Goal: Task Accomplishment & Management: Use online tool/utility

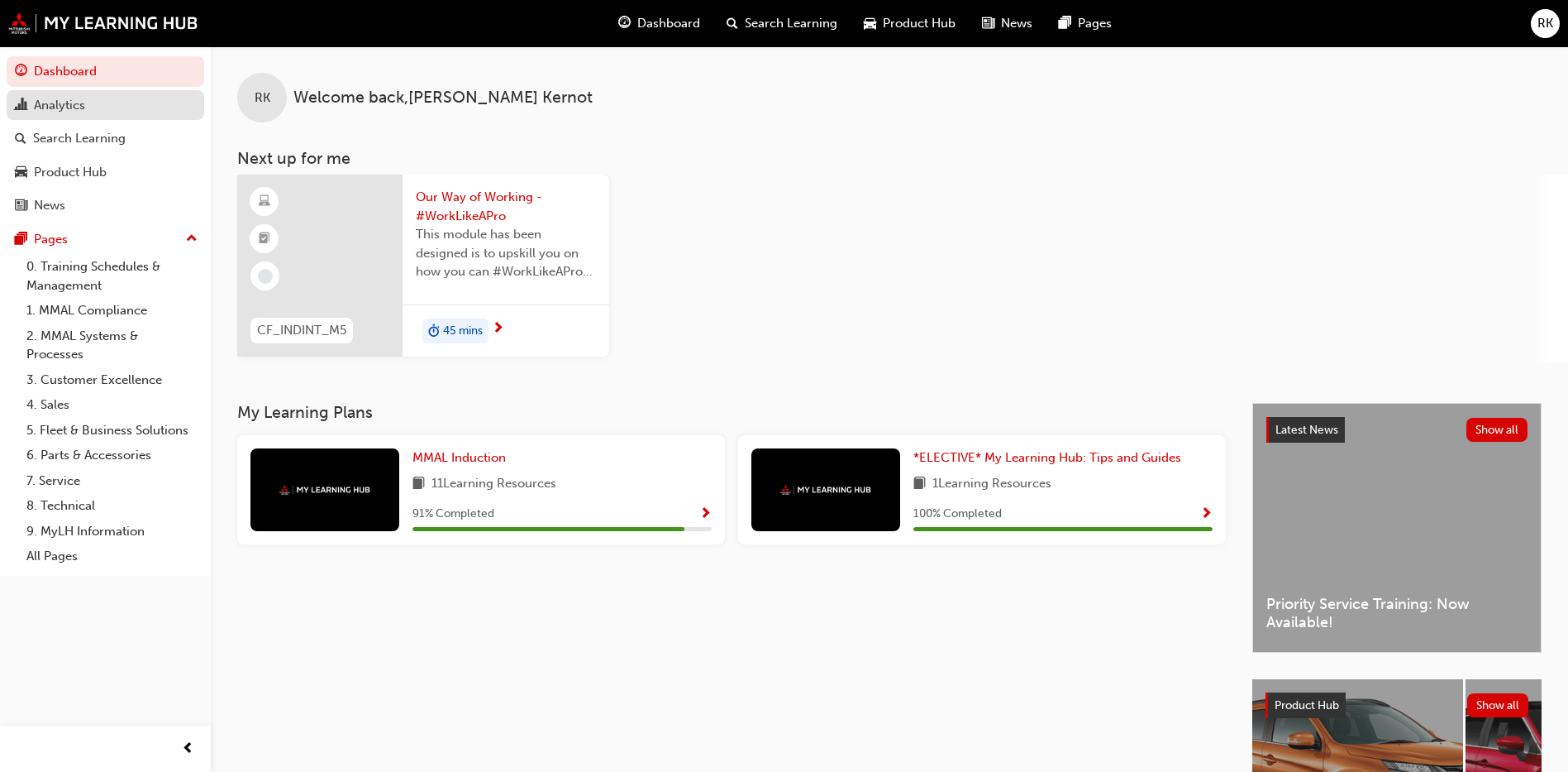
click at [87, 109] on div "Analytics" at bounding box center [105, 105] width 181 height 21
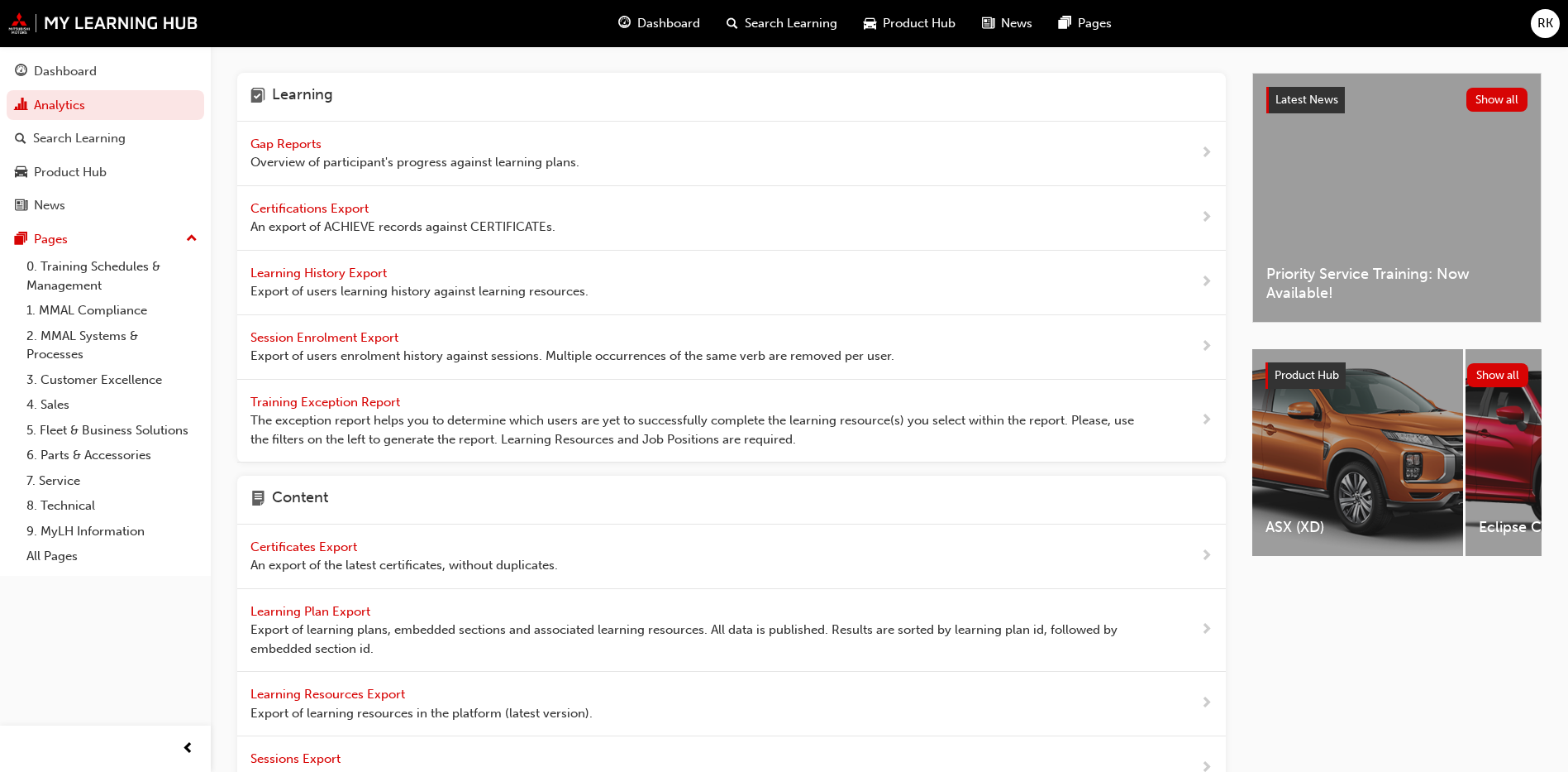
click at [306, 151] on div "Gap Reports Overview of participant's progress against learning plans." at bounding box center [415, 152] width 329 height 37
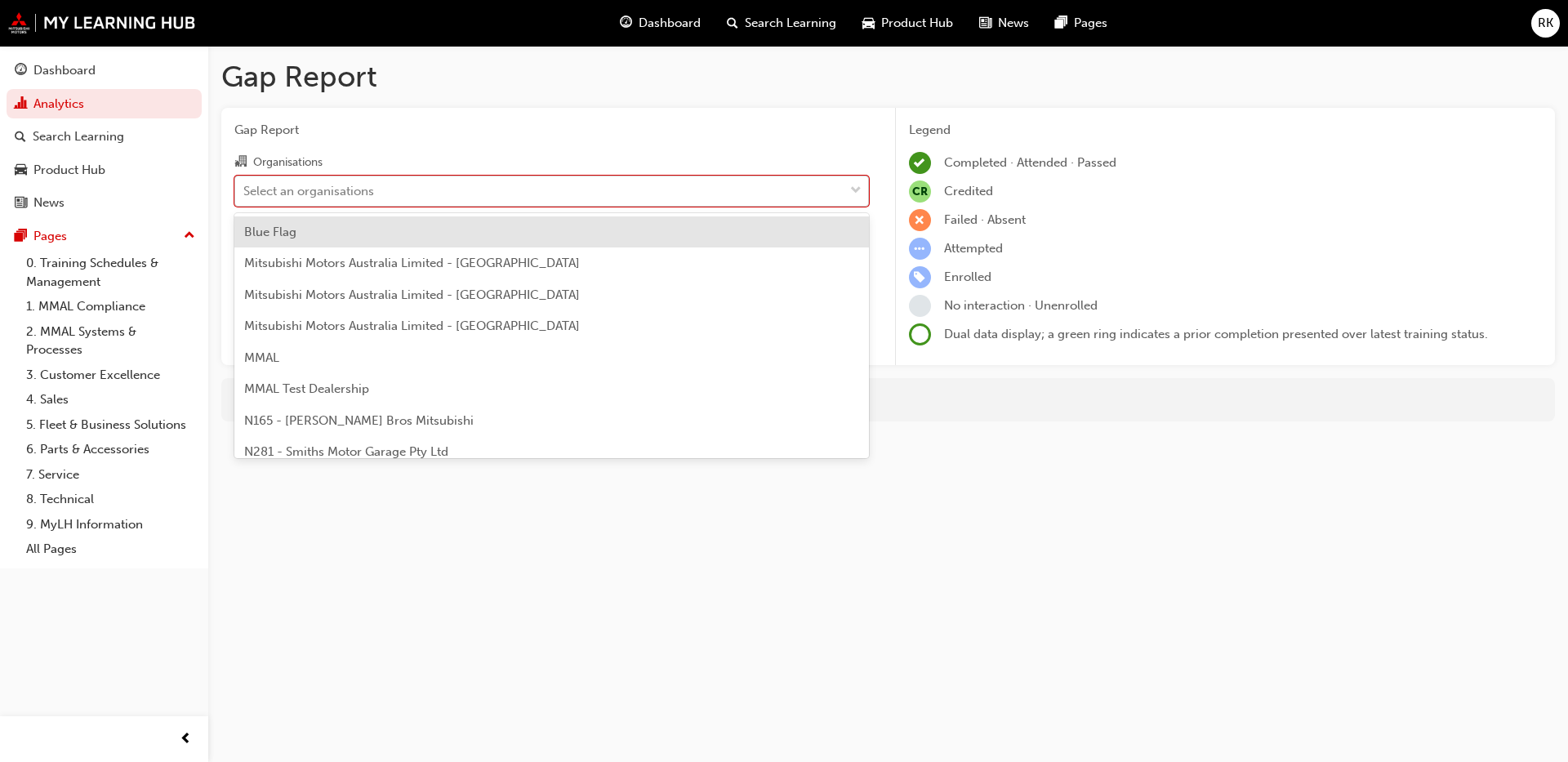
click at [353, 196] on div "Select an organisations" at bounding box center [308, 190] width 131 height 19
click at [245, 196] on input "Organisations option Blue Flag focused, 1 of 202. 202 results available. Use Up…" at bounding box center [245, 190] width 2 height 14
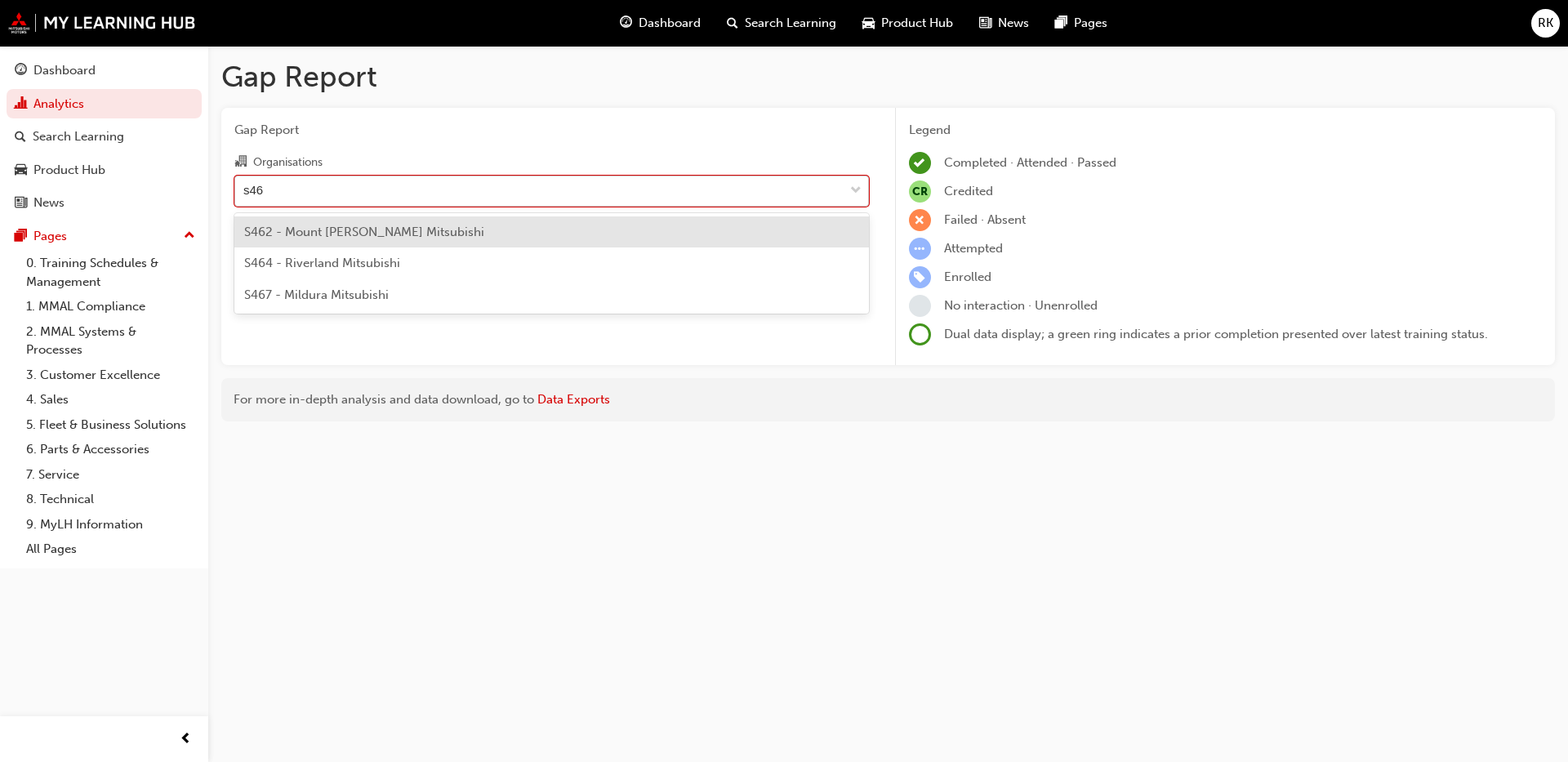
type input "s464"
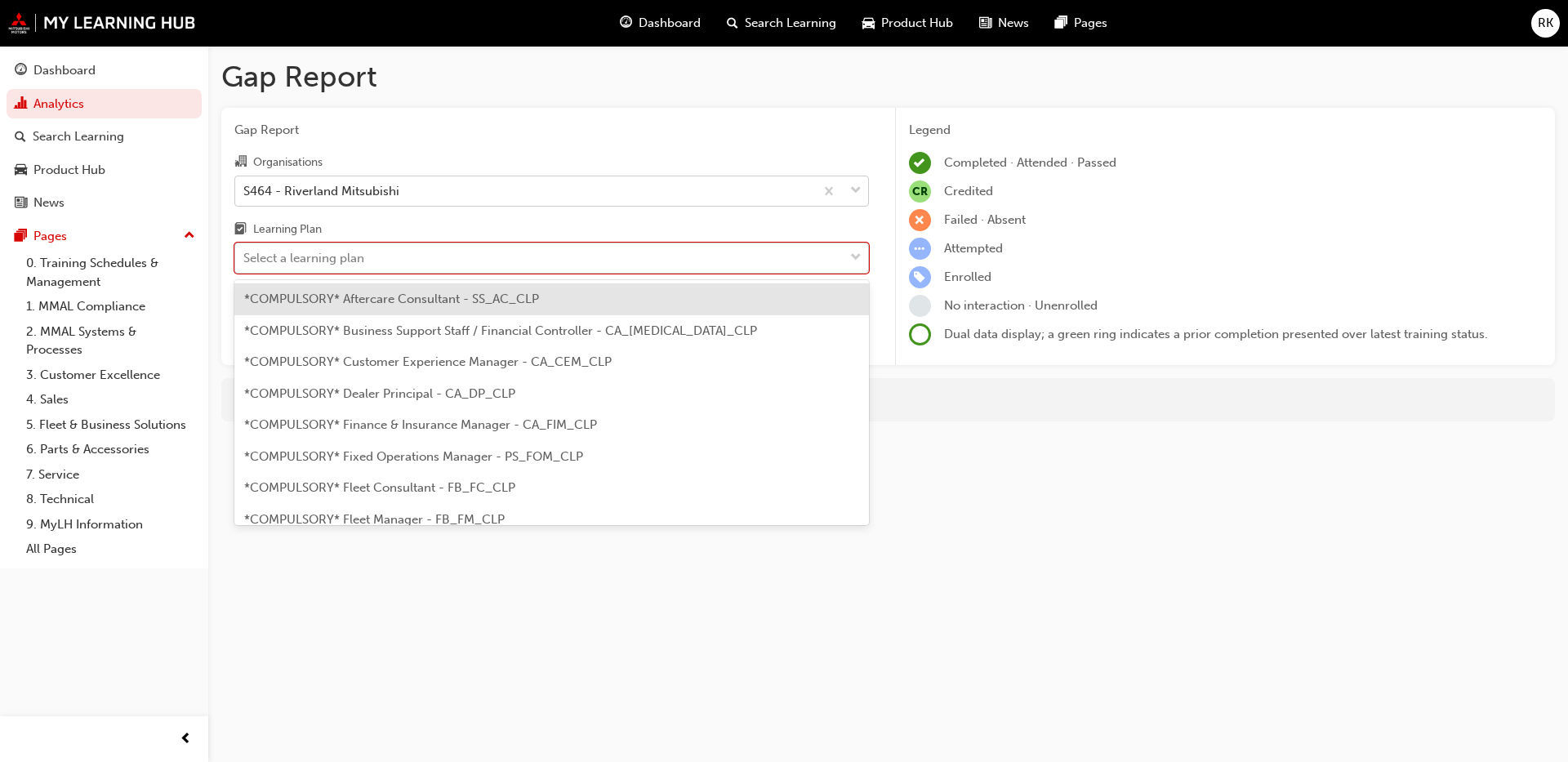
click at [854, 262] on span "down-icon" at bounding box center [856, 258] width 12 height 22
click at [245, 262] on input "Learning Plan option *COMPULSORY* Aftercare Consultant - SS_AC_CLP focused, 1 o…" at bounding box center [245, 257] width 2 height 14
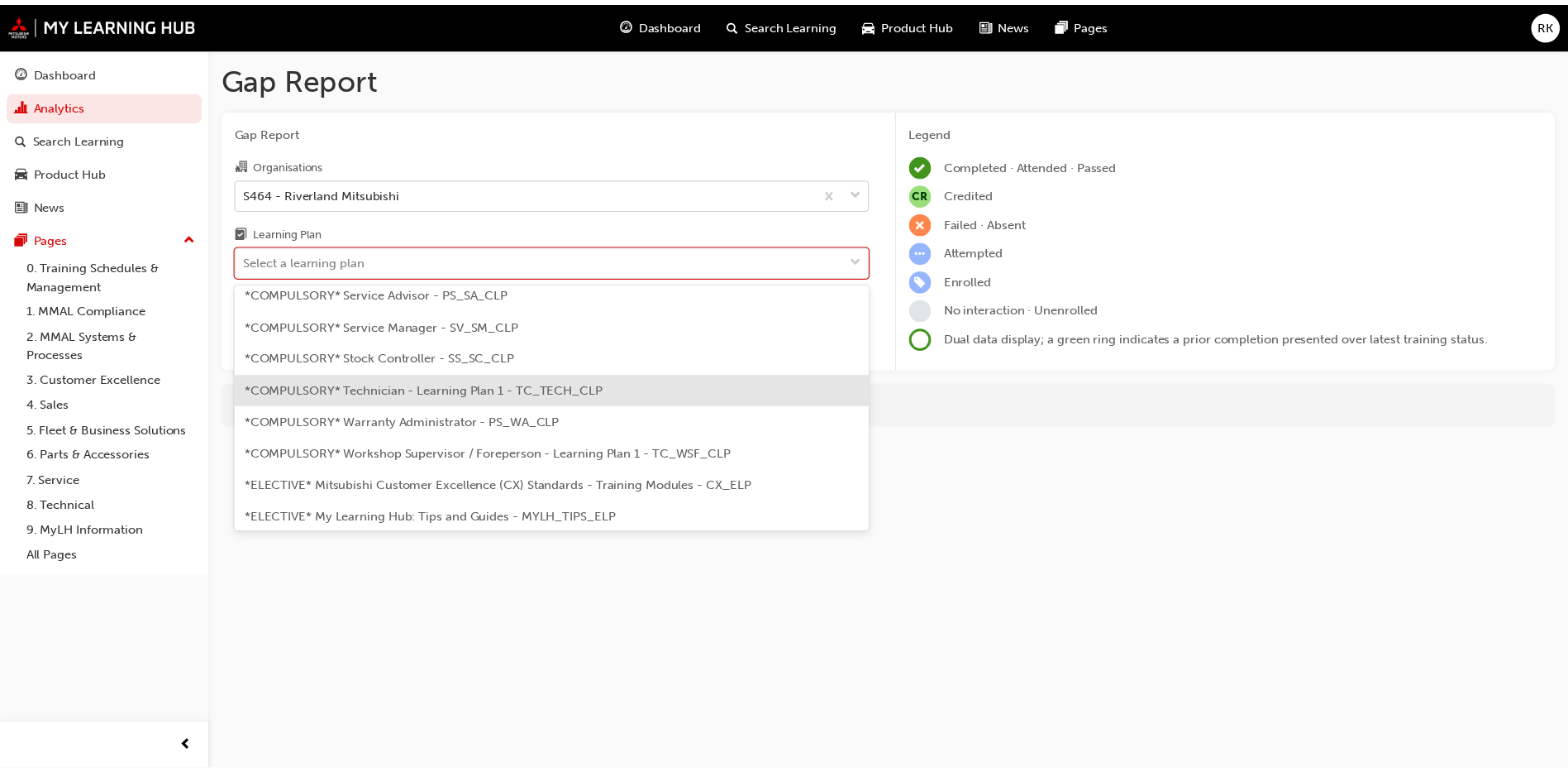
scroll to position [620, 0]
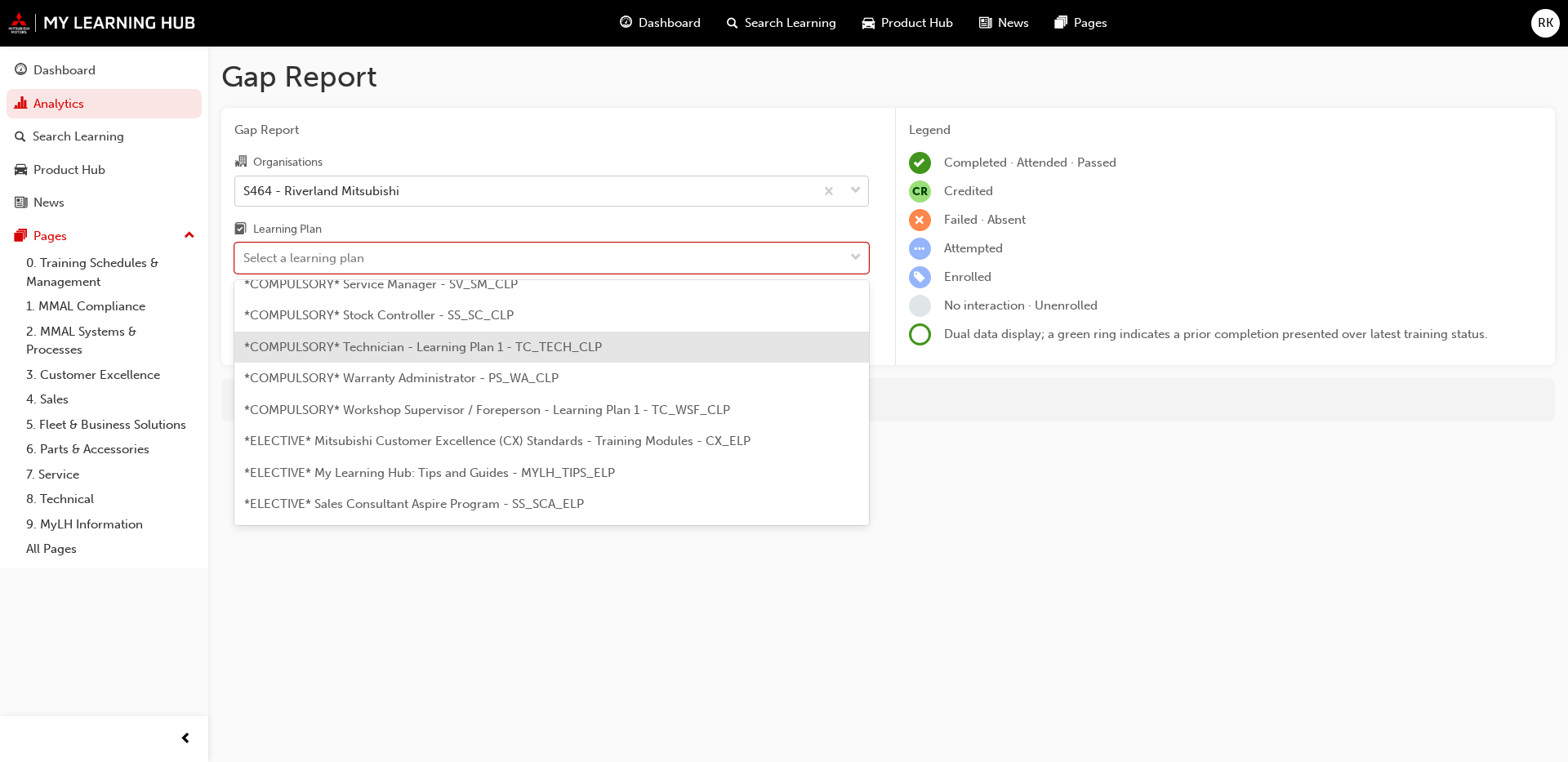
click at [402, 355] on div "*COMPULSORY* Technician - Learning Plan 1 - TC_TECH_CLP" at bounding box center [552, 348] width 635 height 31
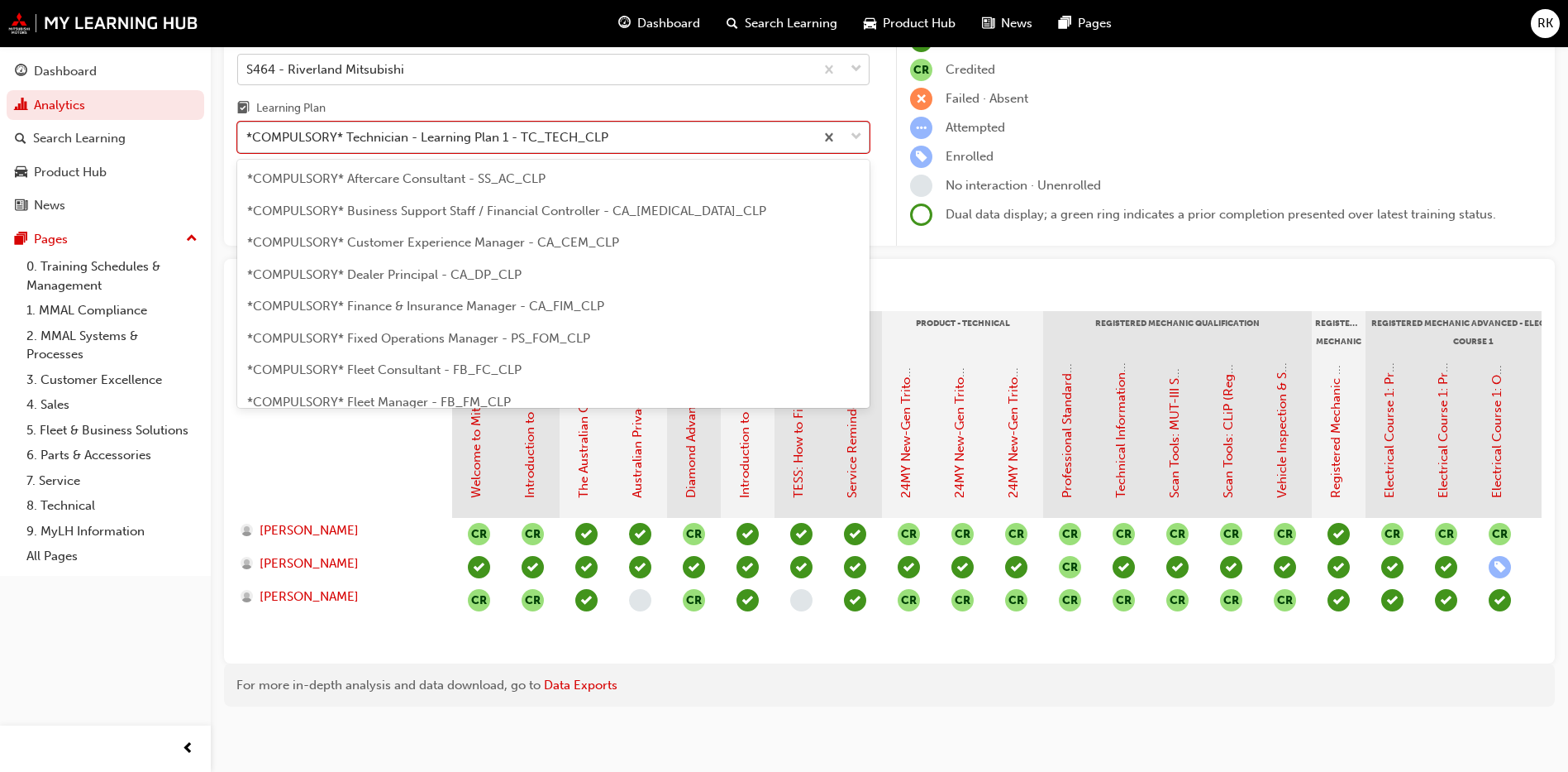
click at [859, 139] on span "down-icon" at bounding box center [856, 137] width 12 height 22
click at [248, 139] on input "Learning Plan option *COMPULSORY* Technician - Learning Plan 1 - TC_TECH_CLP, s…" at bounding box center [248, 137] width 2 height 14
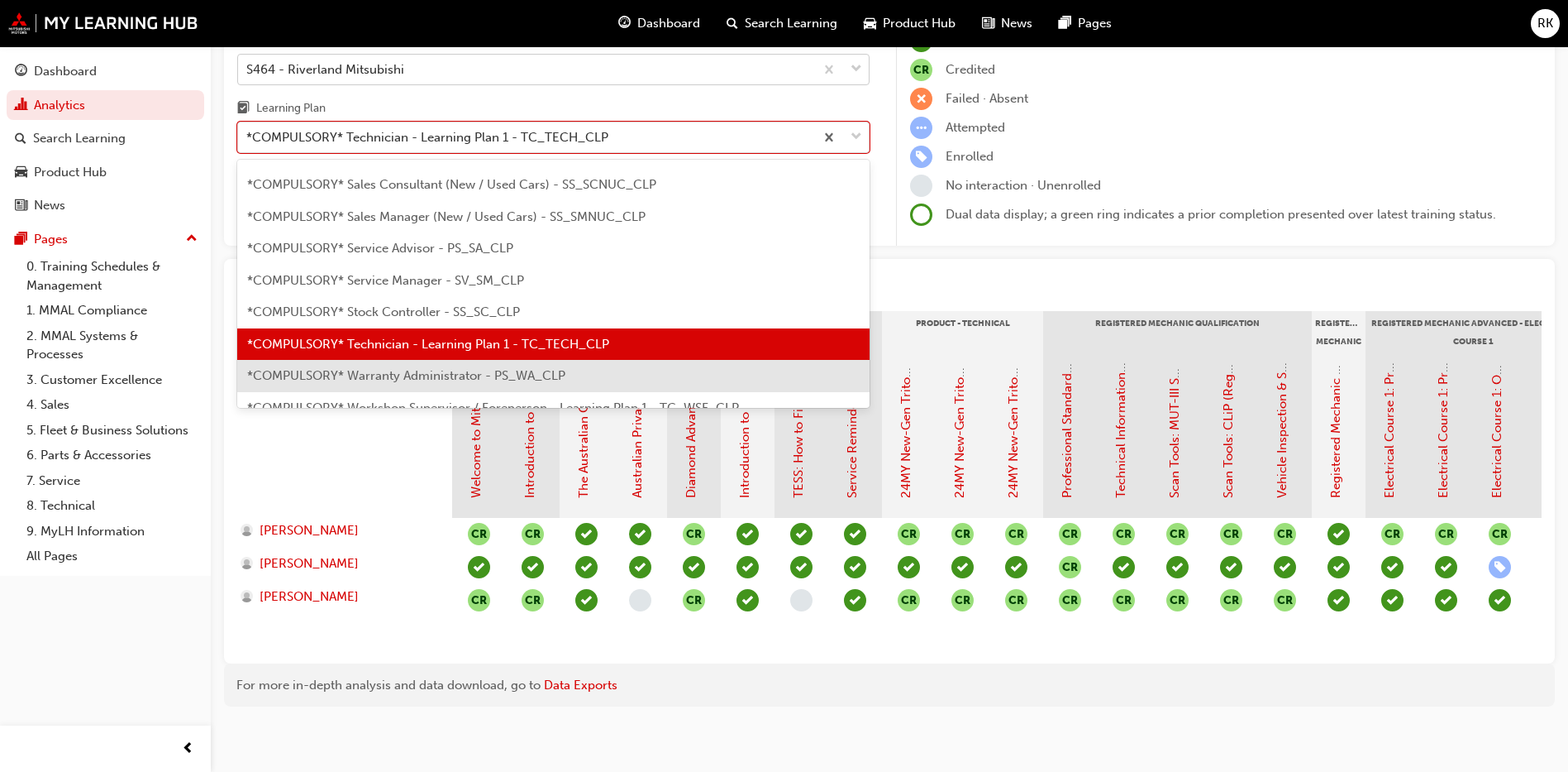
scroll to position [468, 0]
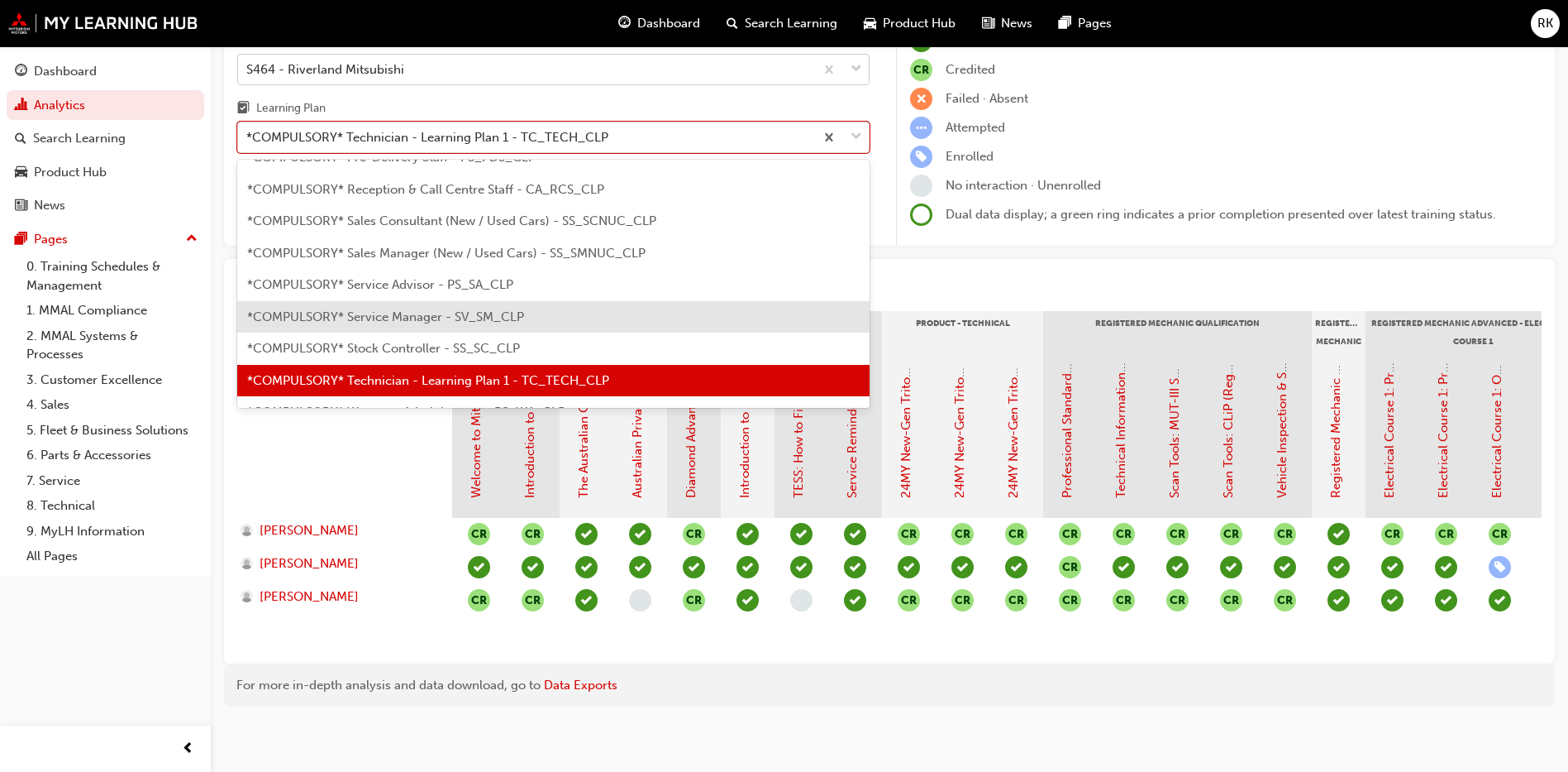
click at [395, 321] on span "*COMPULSORY* Service Manager - SV_SM_CLP" at bounding box center [386, 316] width 276 height 15
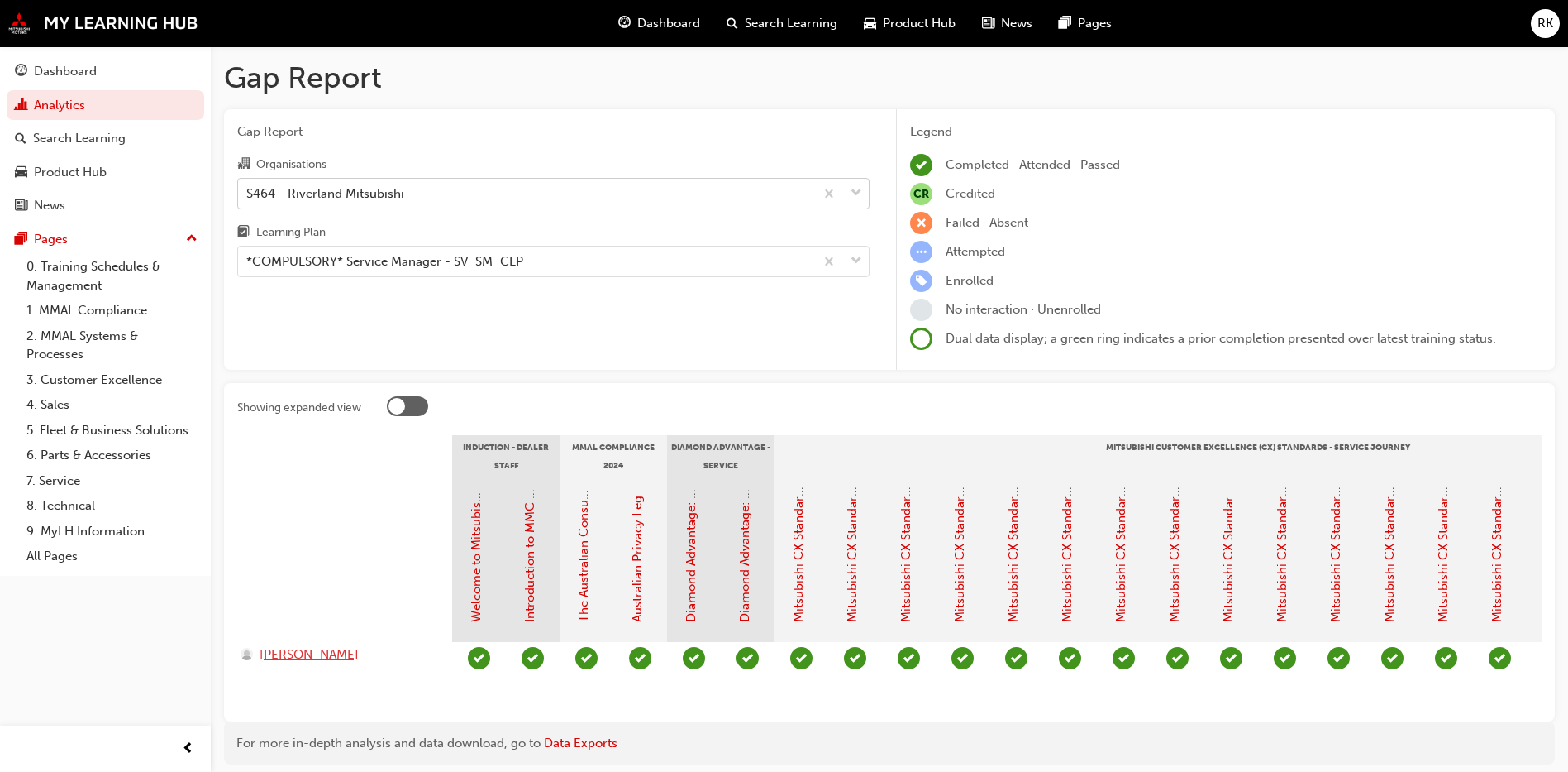
click at [305, 654] on span "BENJAMIN MORONEY" at bounding box center [309, 654] width 99 height 19
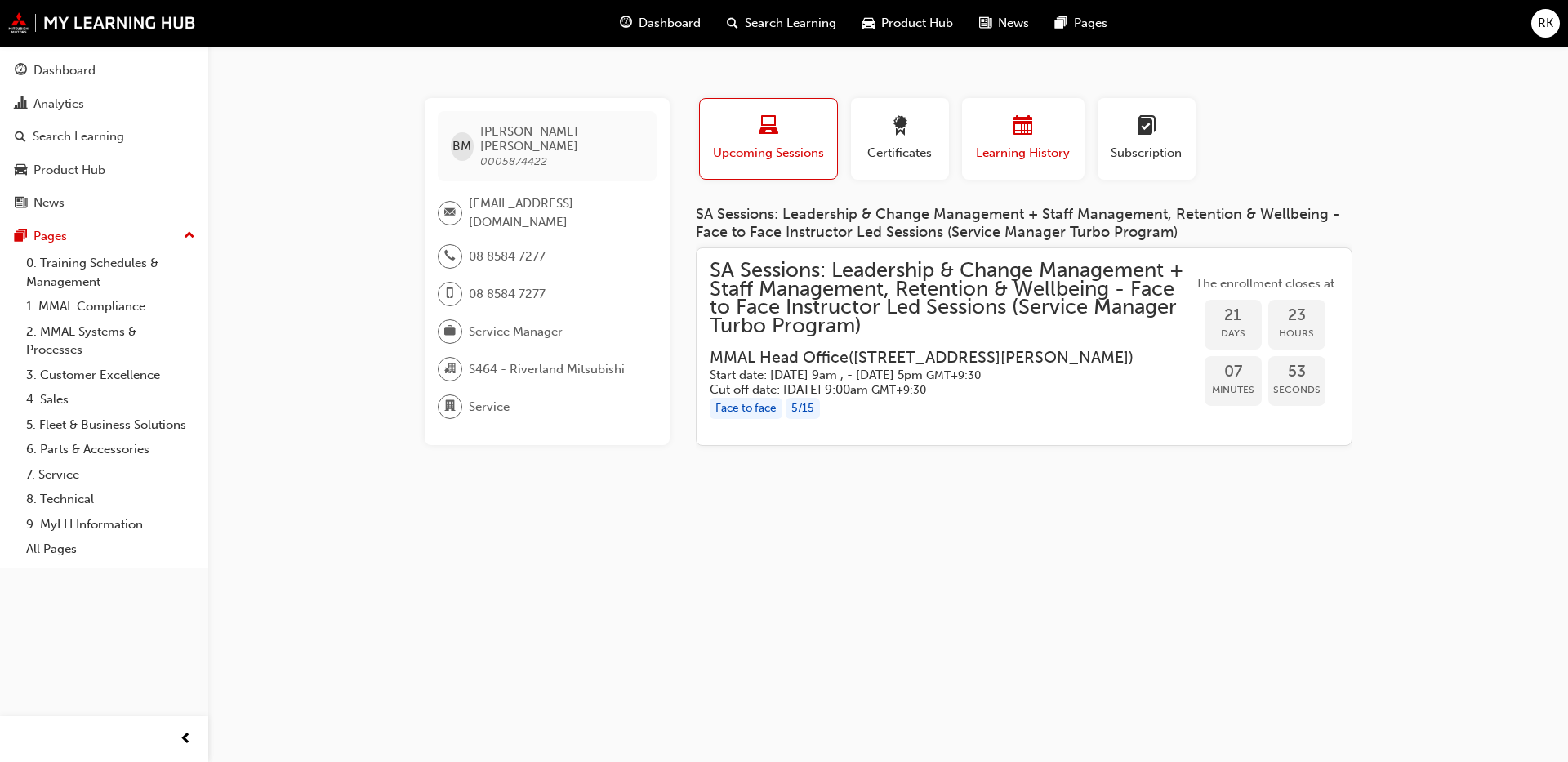
click at [1031, 153] on span "Learning History" at bounding box center [1024, 152] width 98 height 19
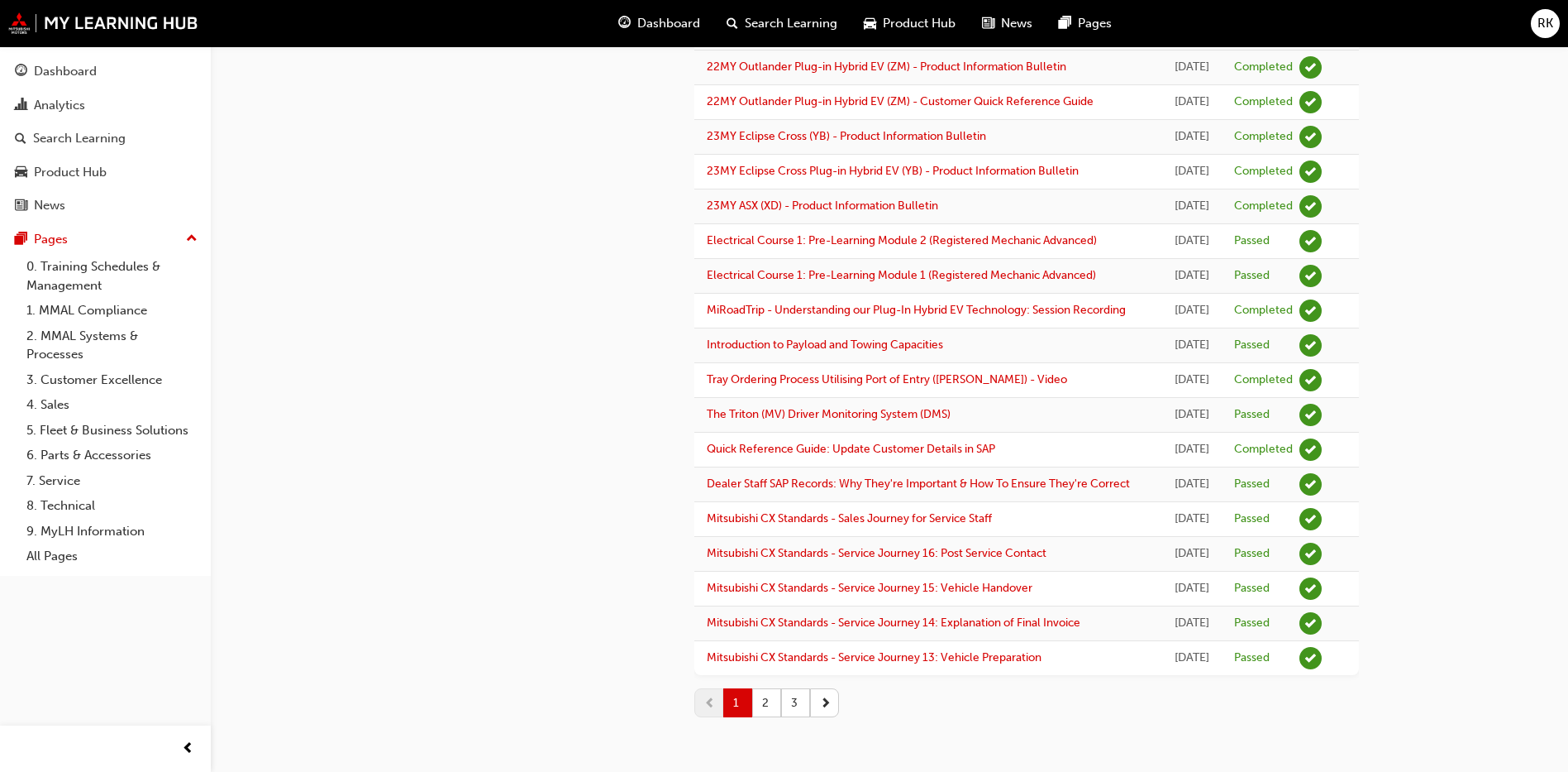
scroll to position [2014, 0]
click at [822, 702] on span "next-icon" at bounding box center [826, 701] width 12 height 17
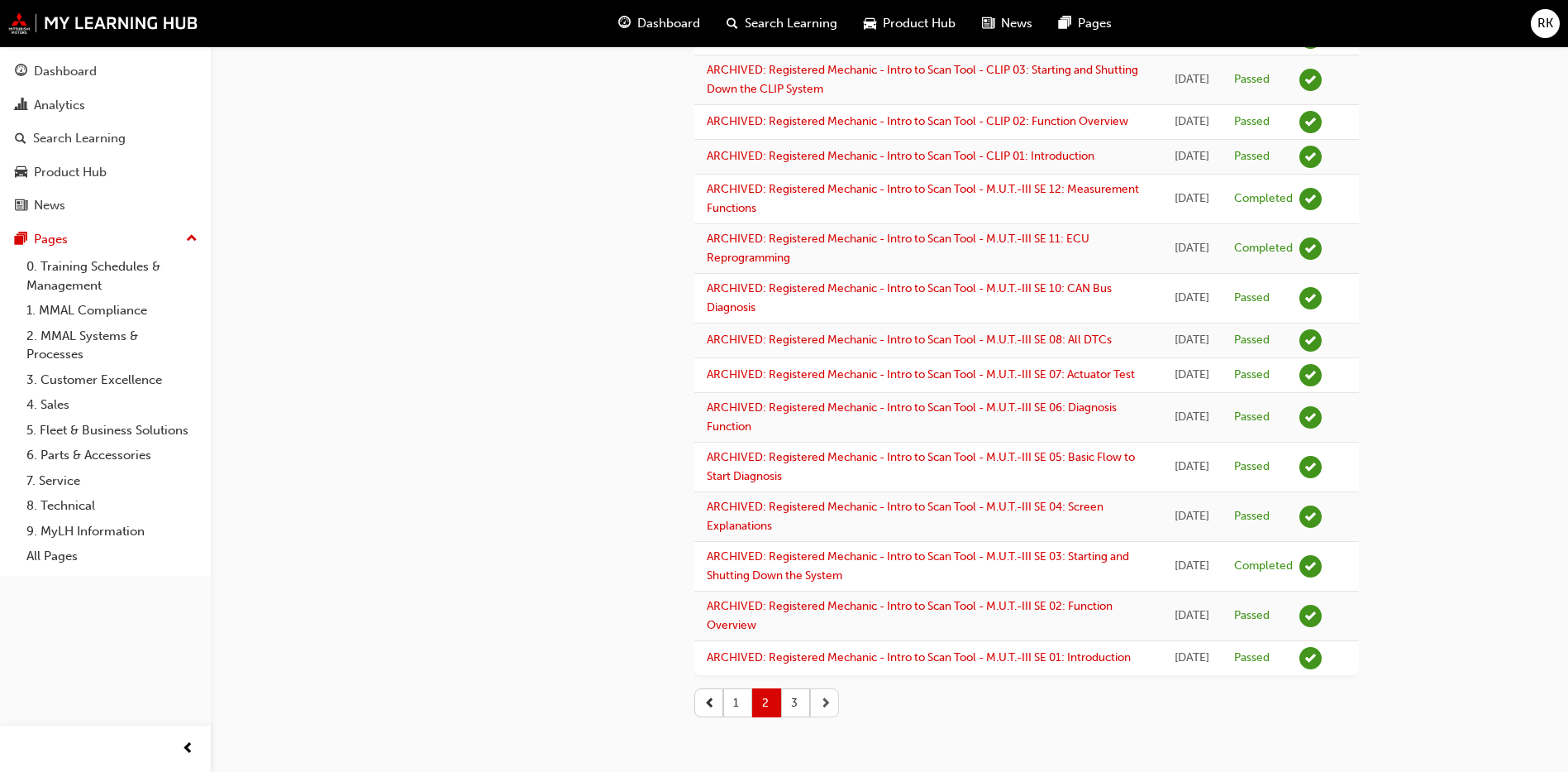
click at [821, 710] on span "next-icon" at bounding box center [826, 701] width 12 height 17
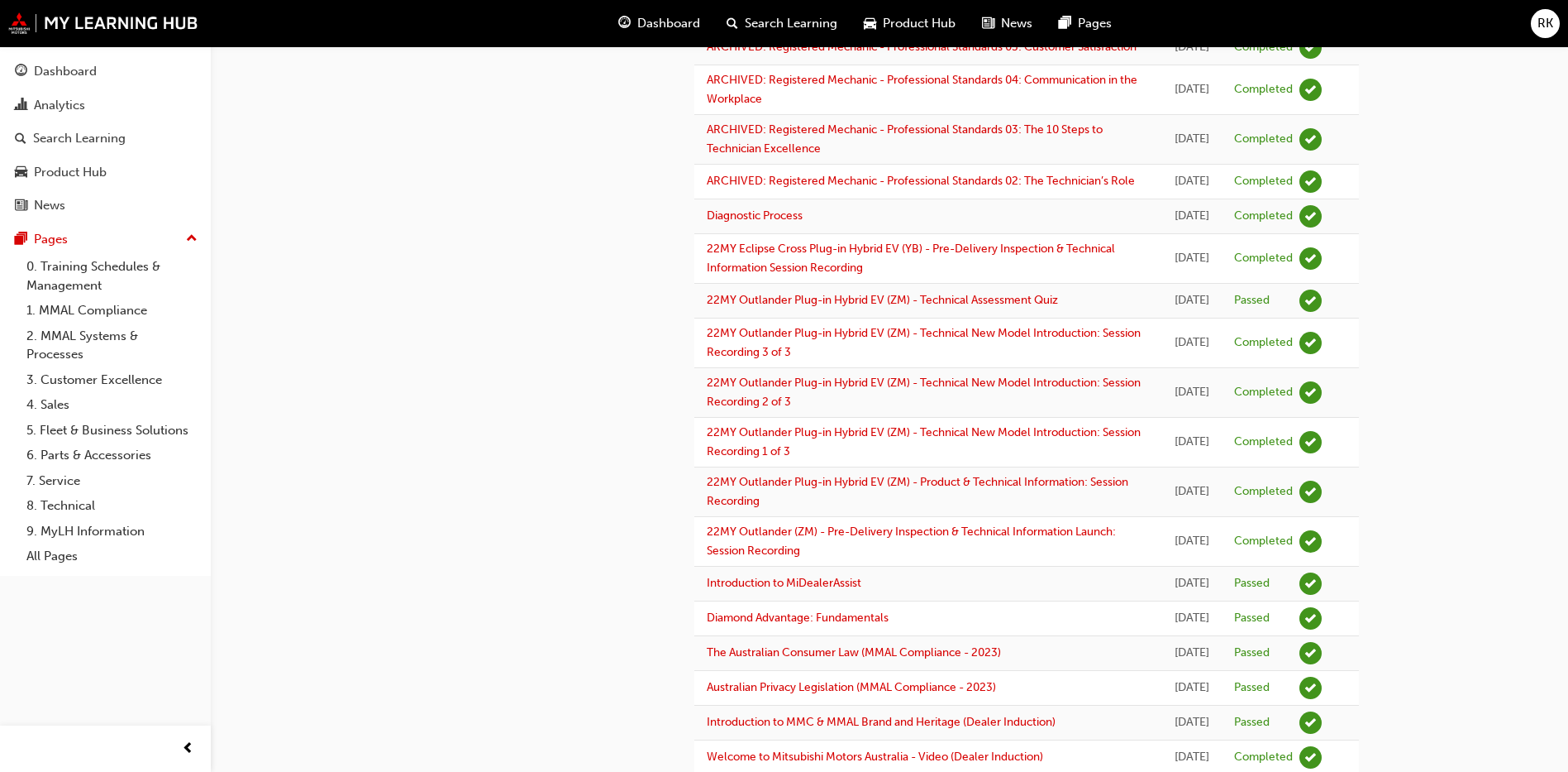
scroll to position [0, 0]
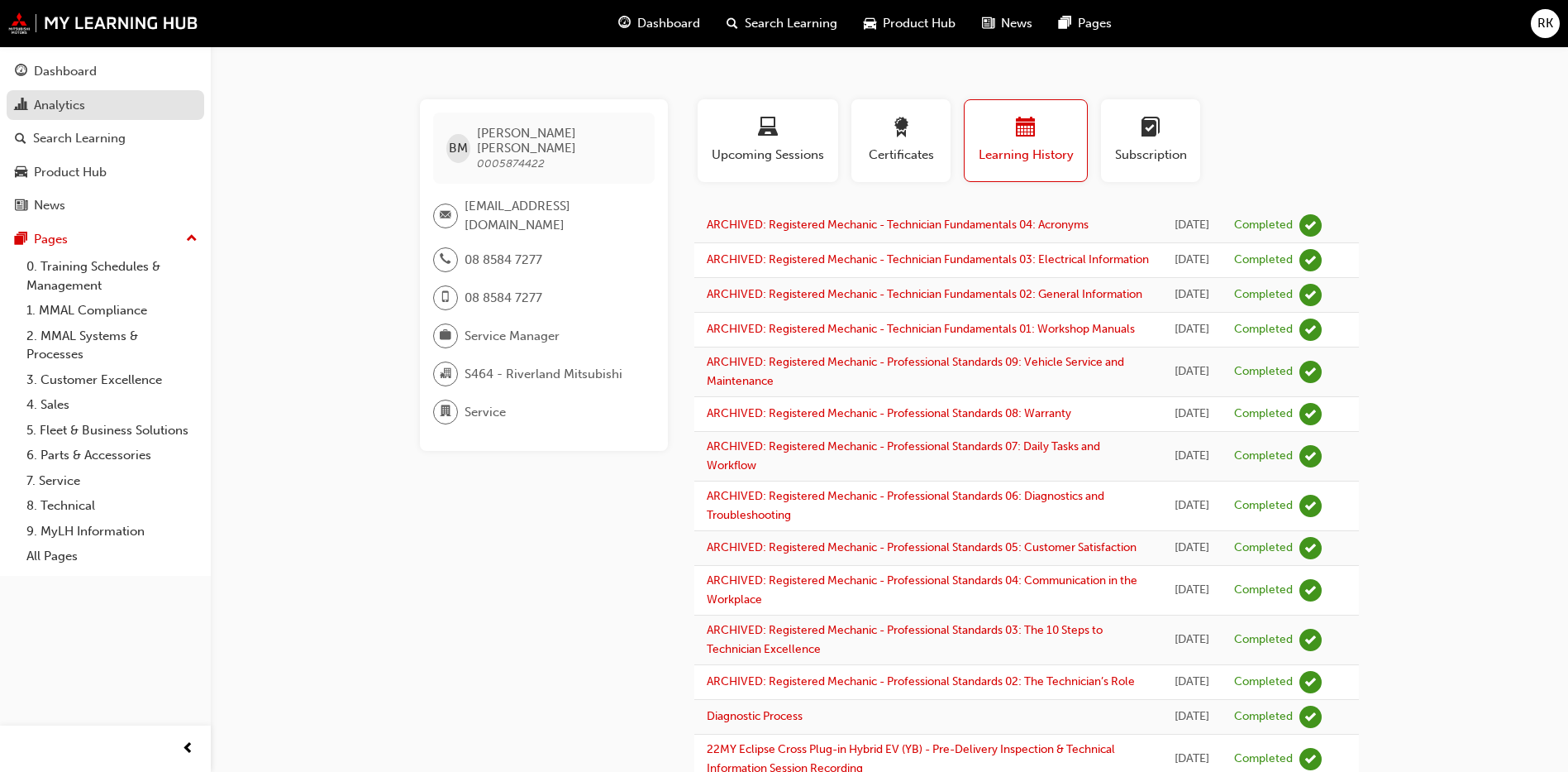
click at [62, 96] on div "Analytics" at bounding box center [105, 105] width 181 height 21
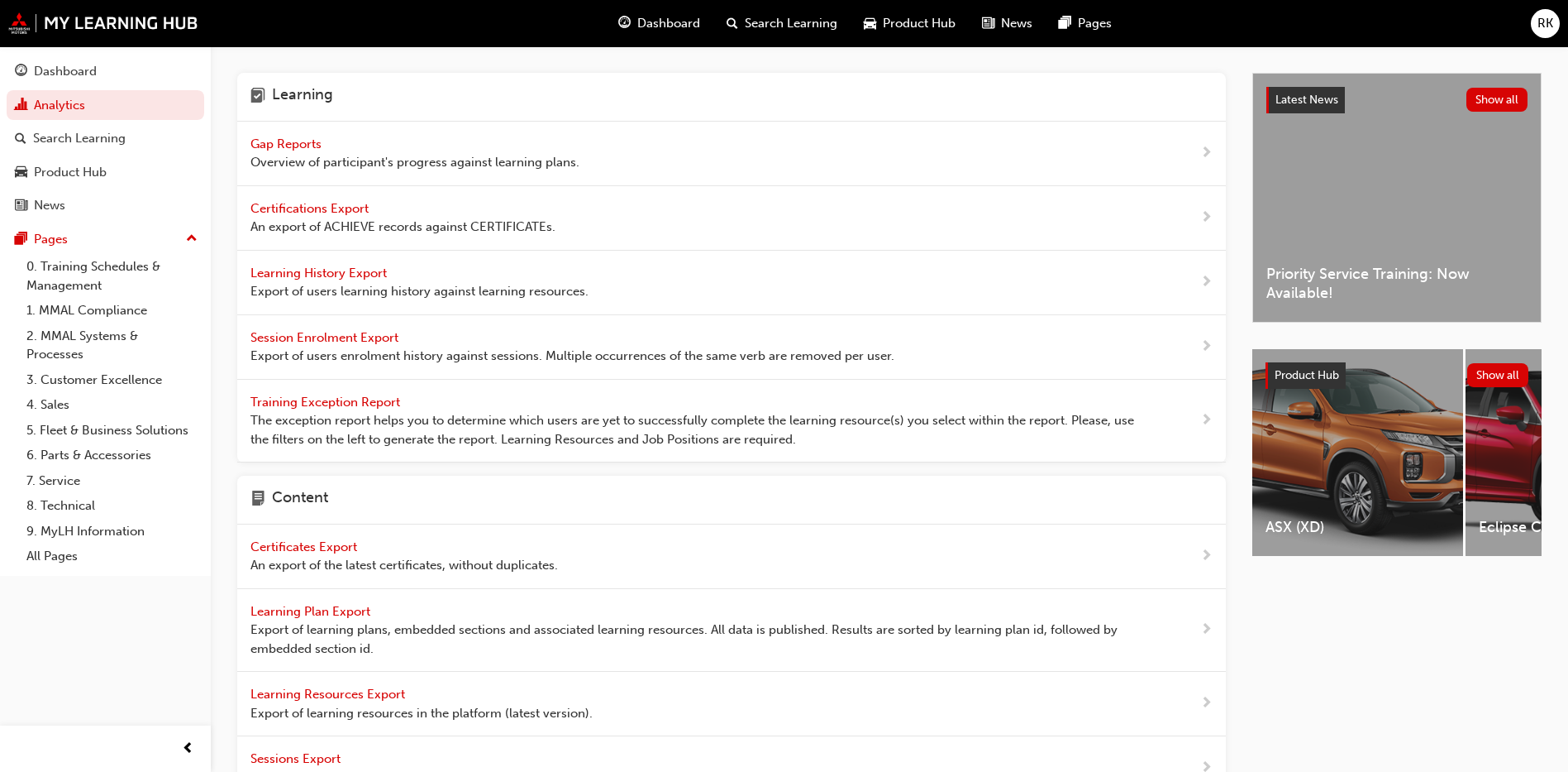
click at [272, 151] on div "Gap Reports Overview of participant's progress against learning plans." at bounding box center [415, 152] width 329 height 37
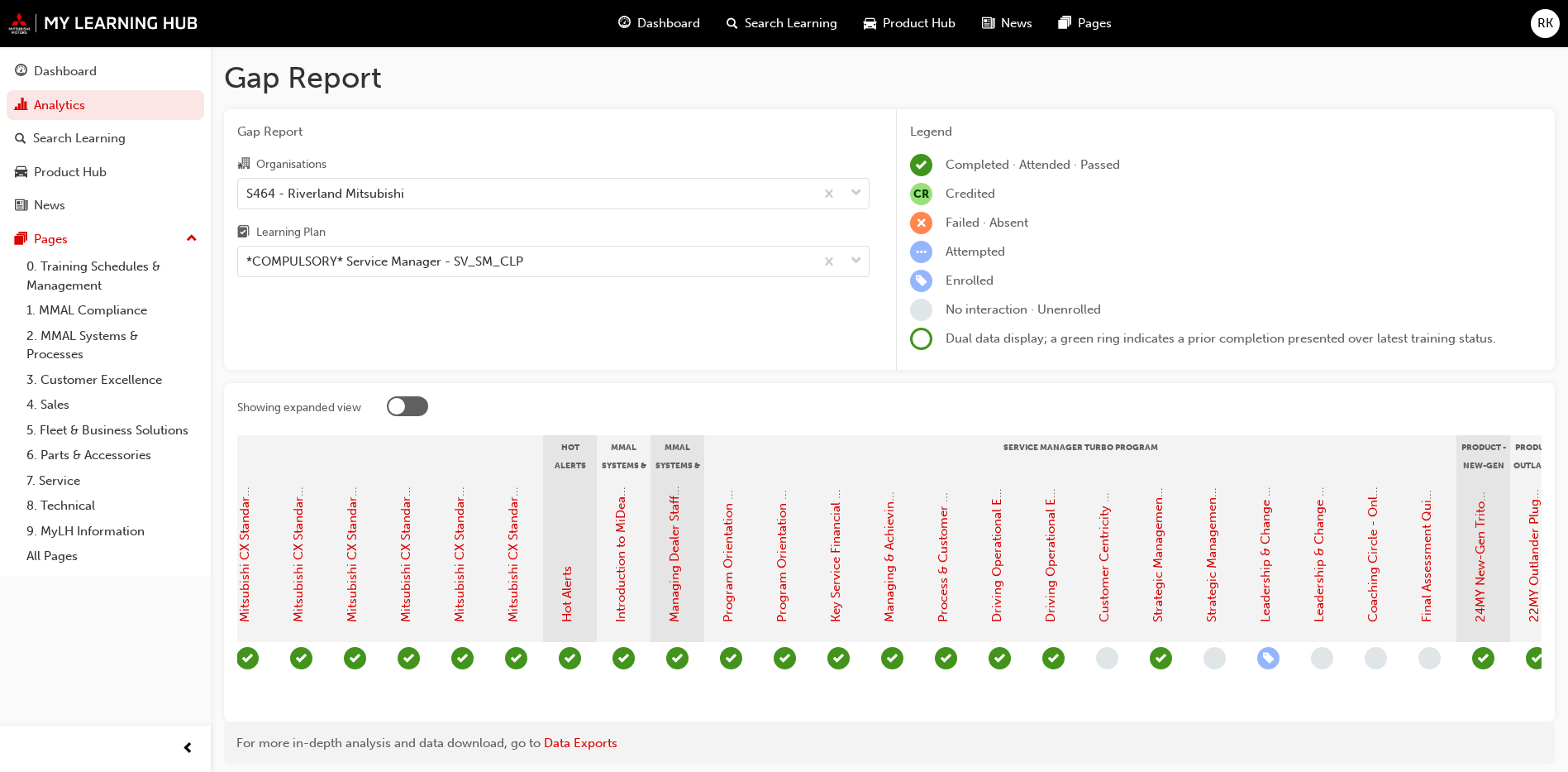
scroll to position [0, 1275]
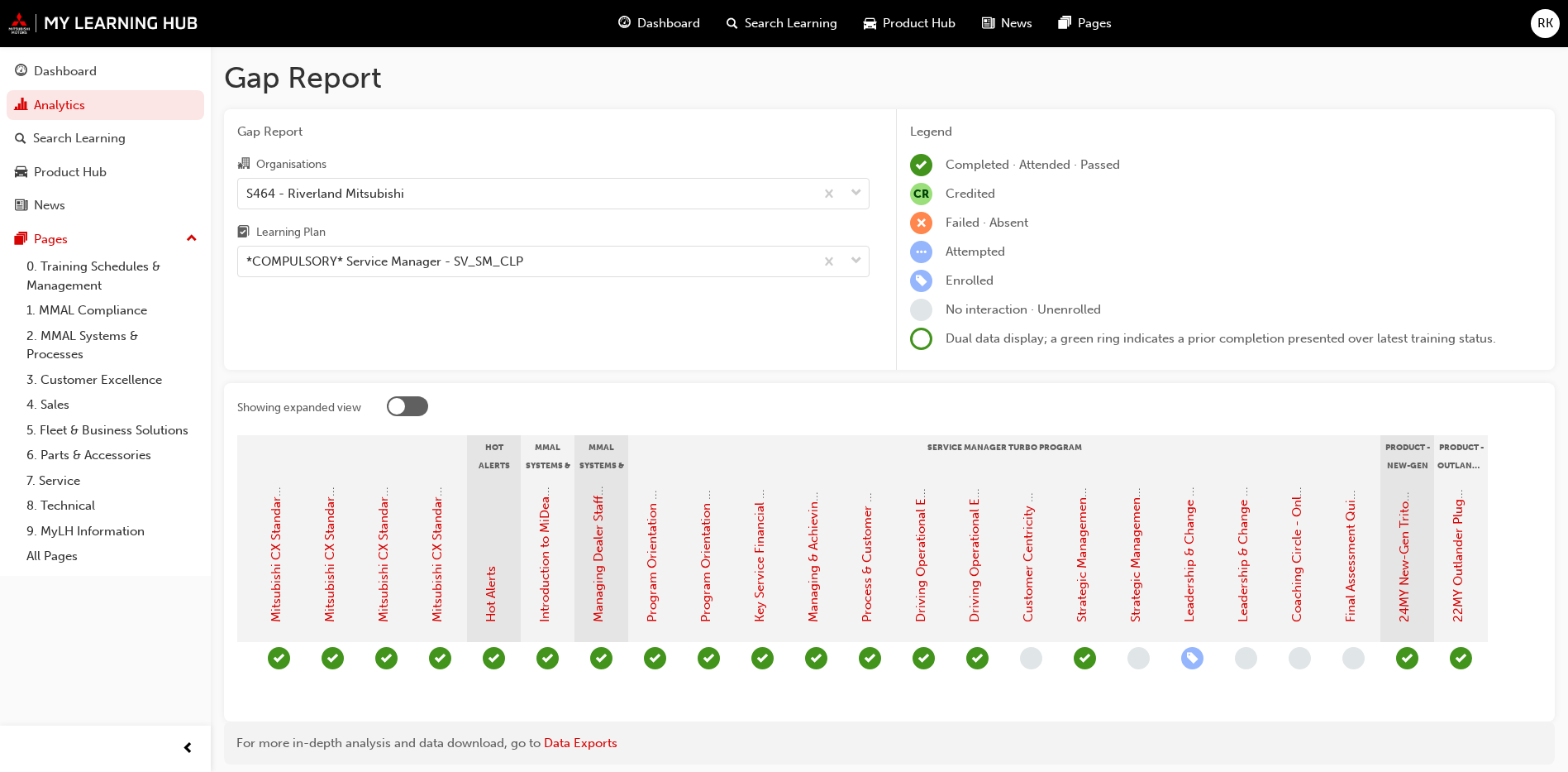
click at [1249, 21] on span "RK" at bounding box center [1545, 23] width 16 height 19
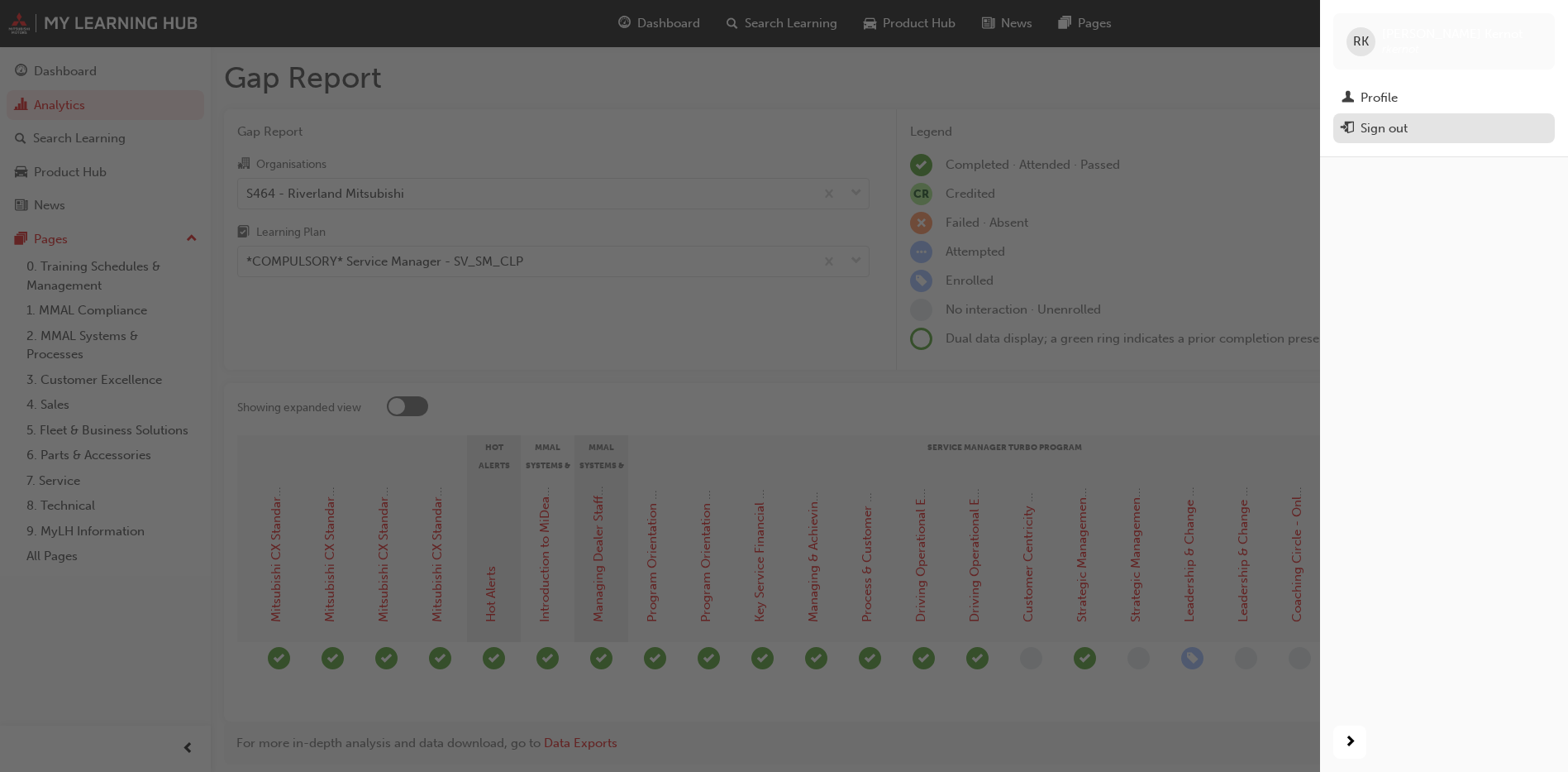
click at [1249, 134] on div "Sign out" at bounding box center [1383, 128] width 47 height 19
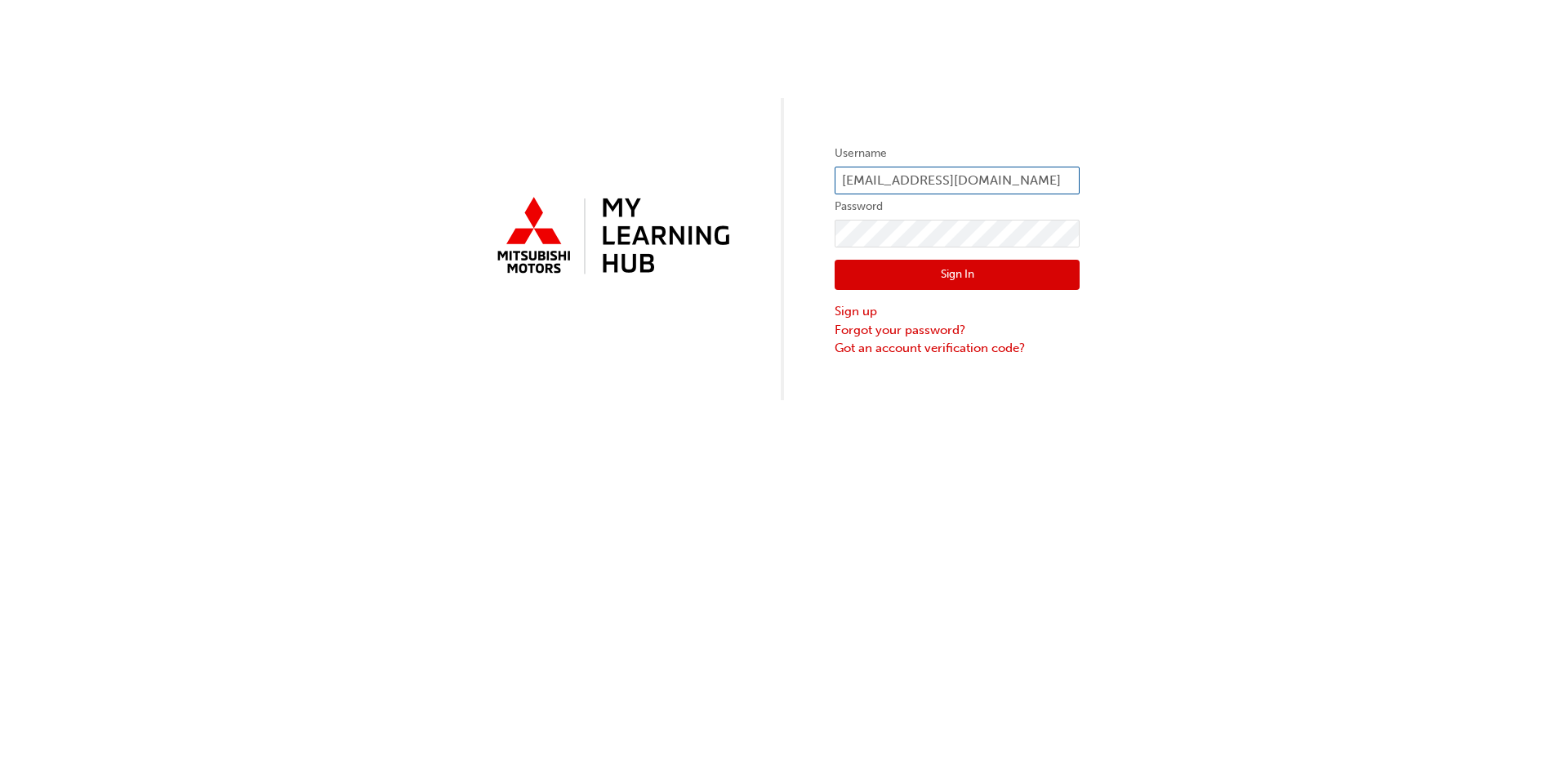
drag, startPoint x: 959, startPoint y: 182, endPoint x: 786, endPoint y: 200, distance: 173.9
click at [786, 200] on div "Username [EMAIL_ADDRESS][DOMAIN_NAME] Password Sign In Sign up Forgot your pass…" at bounding box center [784, 199] width 1568 height 400
click at [927, 187] on input "[EMAIL_ADDRESS][DOMAIN_NAME]" at bounding box center [957, 181] width 245 height 27
drag, startPoint x: 1004, startPoint y: 176, endPoint x: 701, endPoint y: 215, distance: 305.5
click at [701, 215] on div "Username [EMAIL_ADDRESS][DOMAIN_NAME] Password Sign In Sign up Forgot your pass…" at bounding box center [784, 199] width 1568 height 400
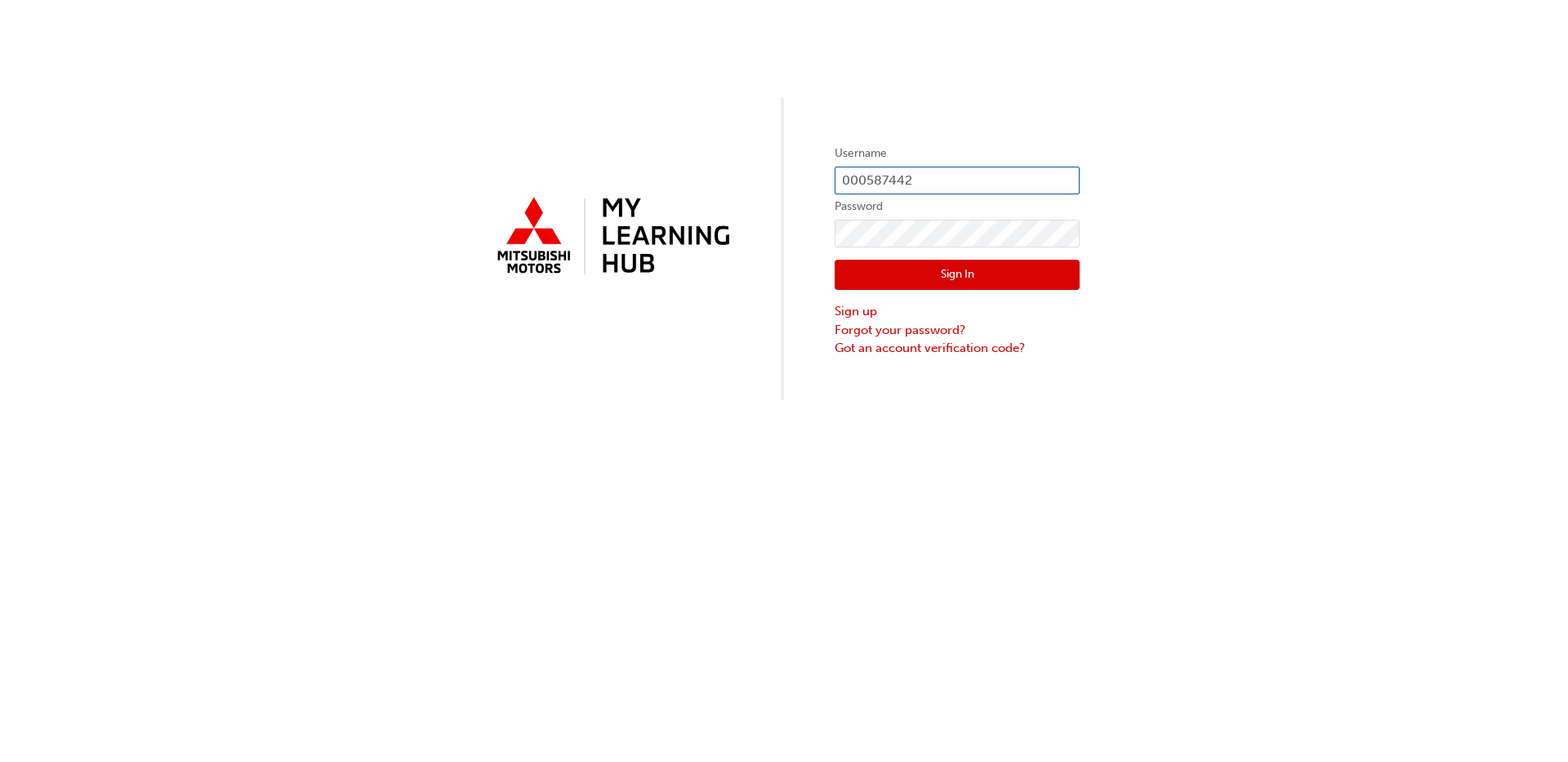
type input "0005874422"
click button "Sign In" at bounding box center [957, 275] width 245 height 31
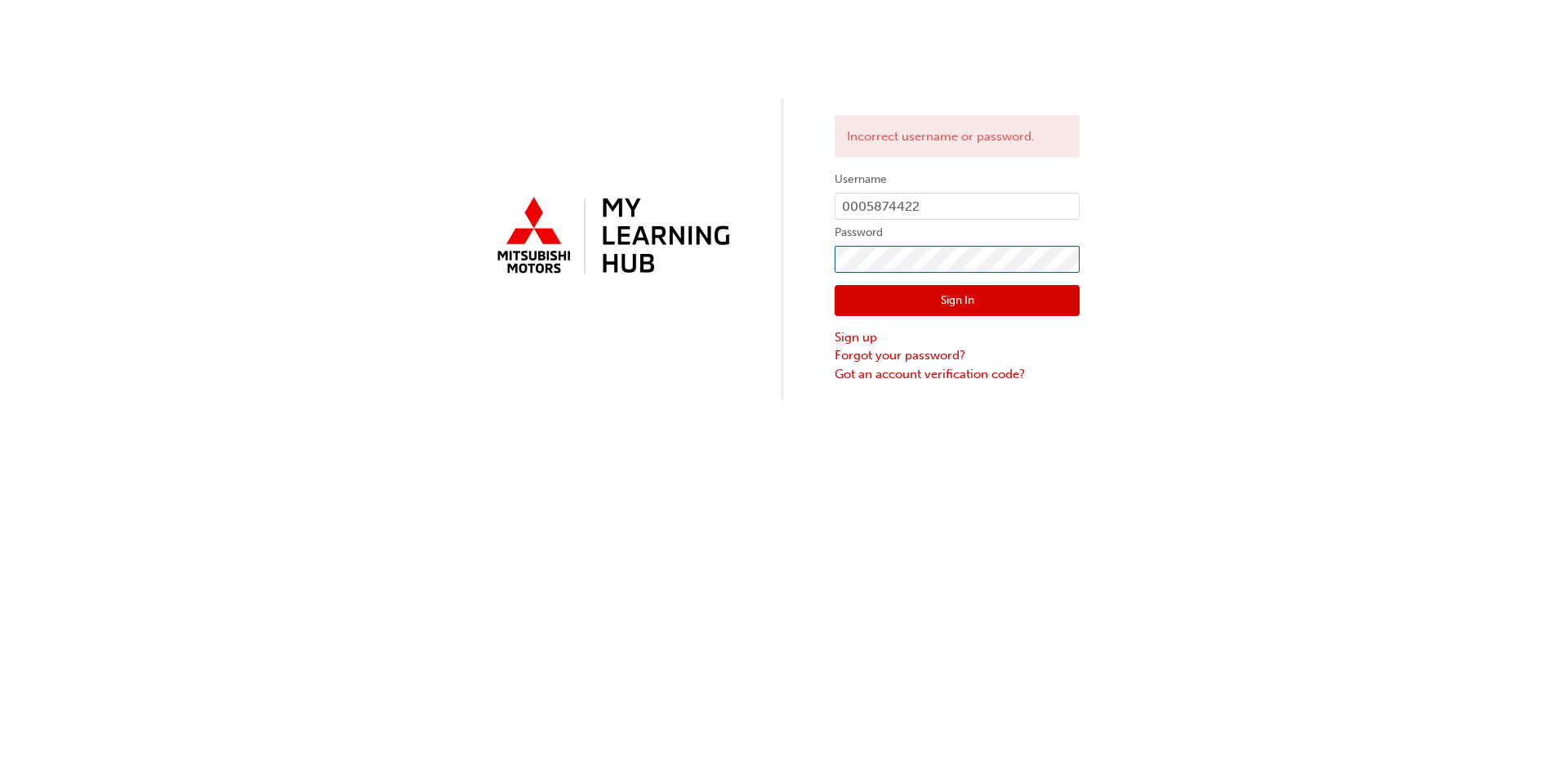
click at [807, 242] on div "Incorrect username or password. Username 0005874422 Password Sign In Sign up Fo…" at bounding box center [784, 199] width 1568 height 400
click button "Sign In" at bounding box center [957, 300] width 245 height 31
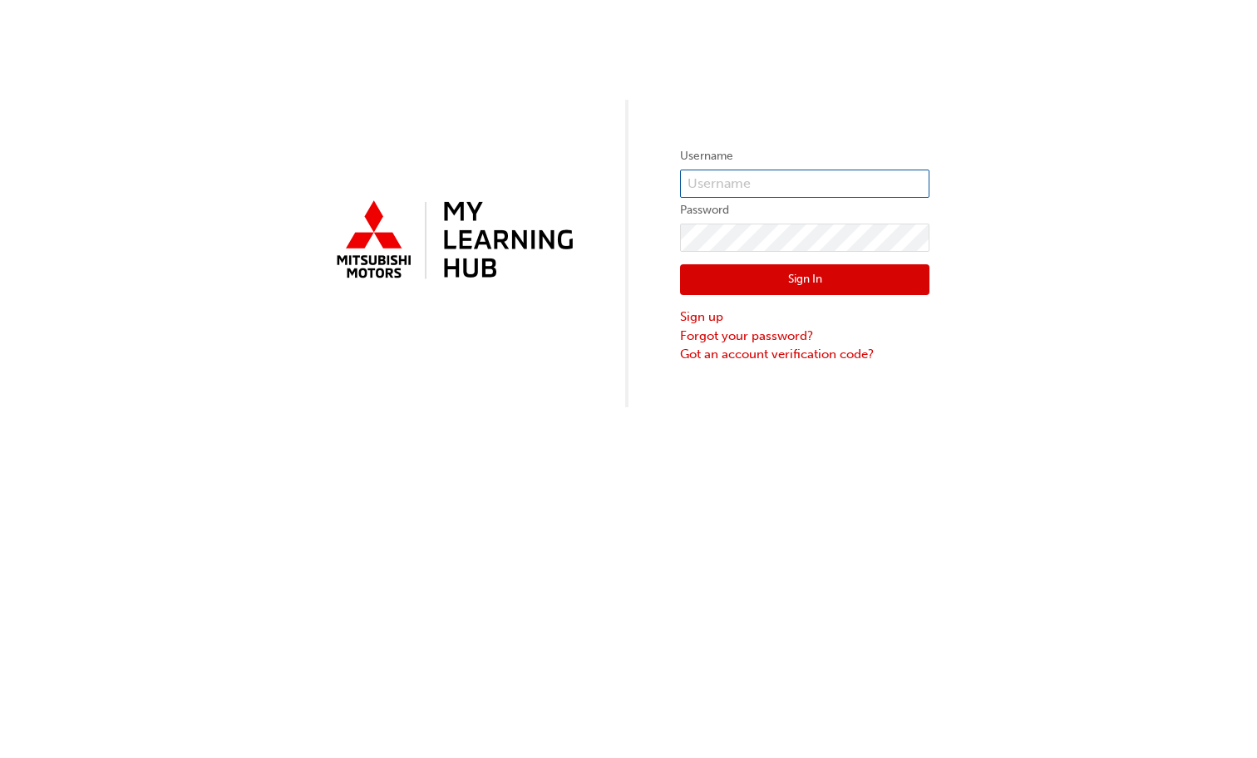
type input "rkernot@mmal.com.au"
click at [793, 280] on button "Sign In" at bounding box center [804, 280] width 249 height 32
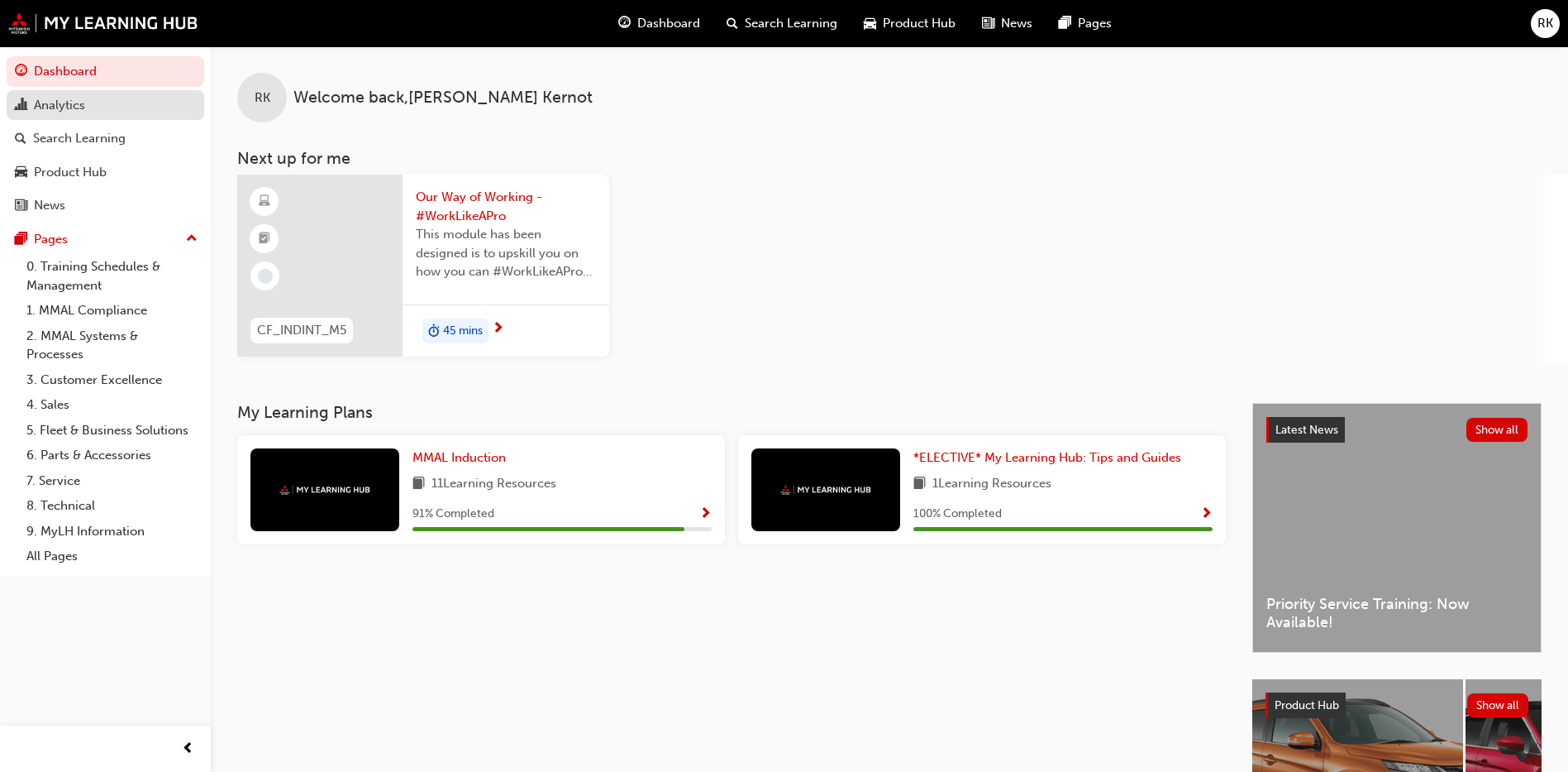
click at [73, 103] on div "Analytics" at bounding box center [60, 104] width 52 height 19
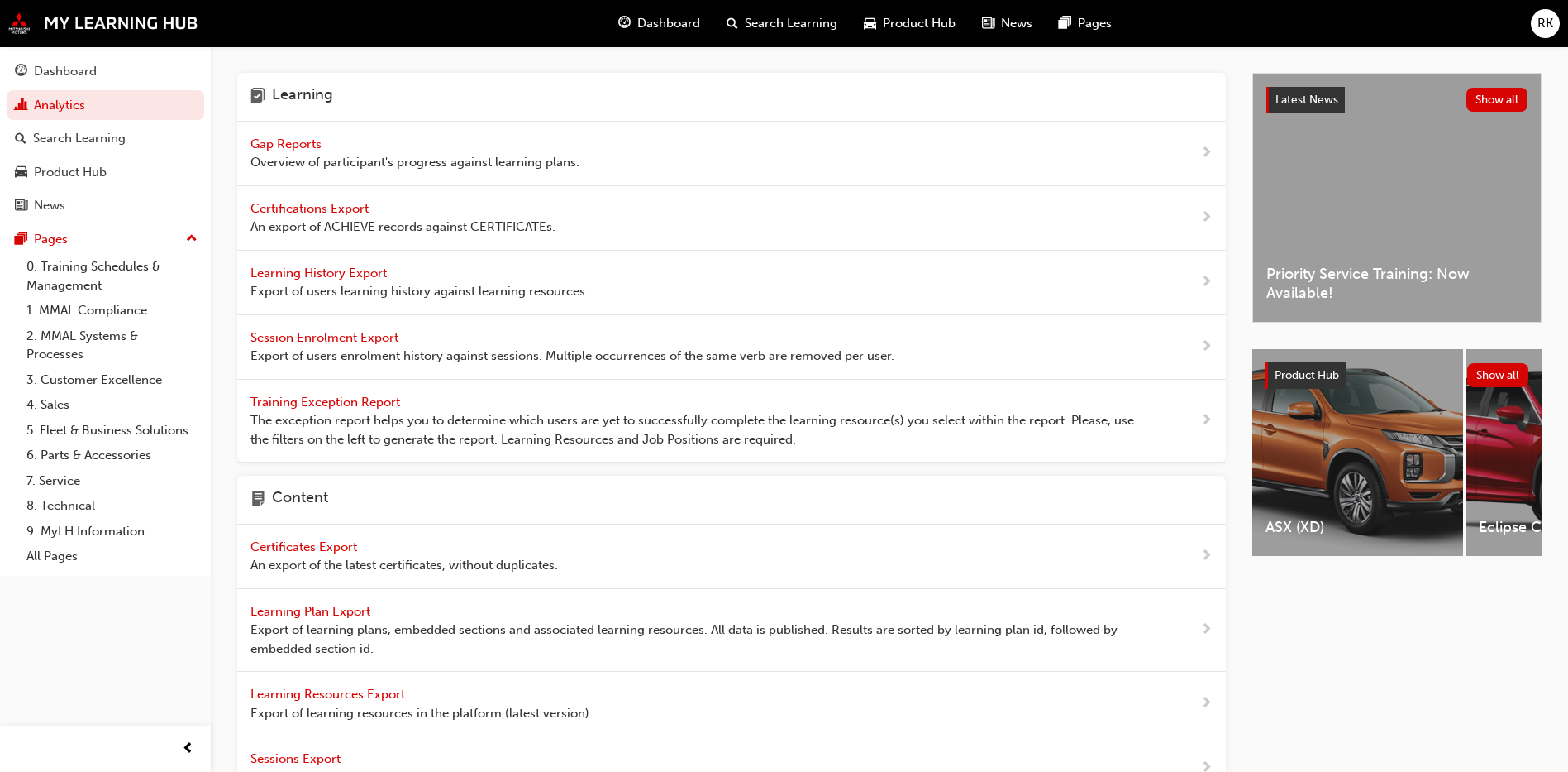
click at [294, 136] on span "Gap Reports" at bounding box center [287, 143] width 75 height 15
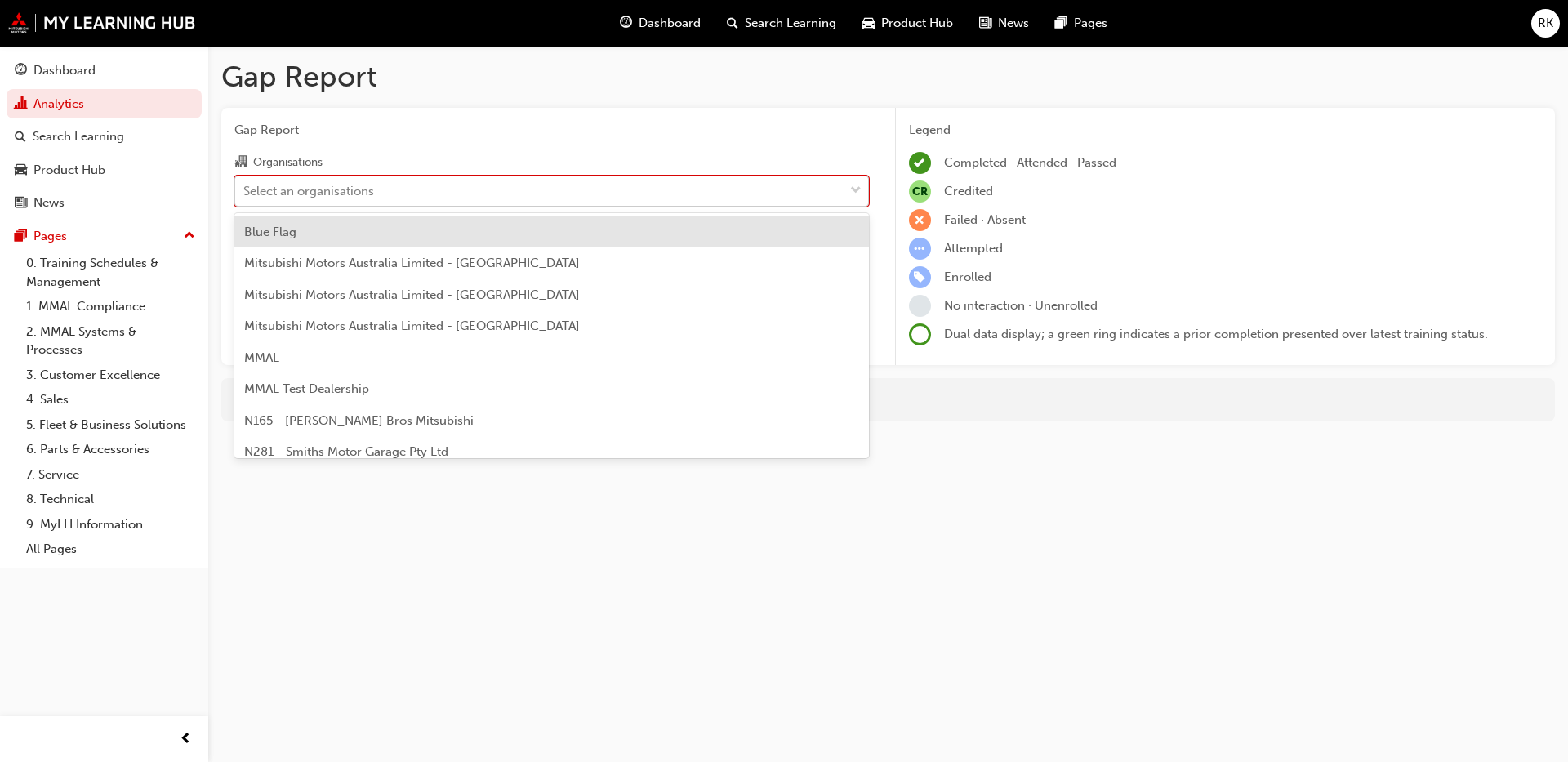
click at [311, 200] on div "Select an organisations" at bounding box center [538, 190] width 608 height 28
click at [245, 196] on input "Organisations option Blue Flag focused, 1 of 202. 202 results available. Use Up…" at bounding box center [245, 190] width 2 height 14
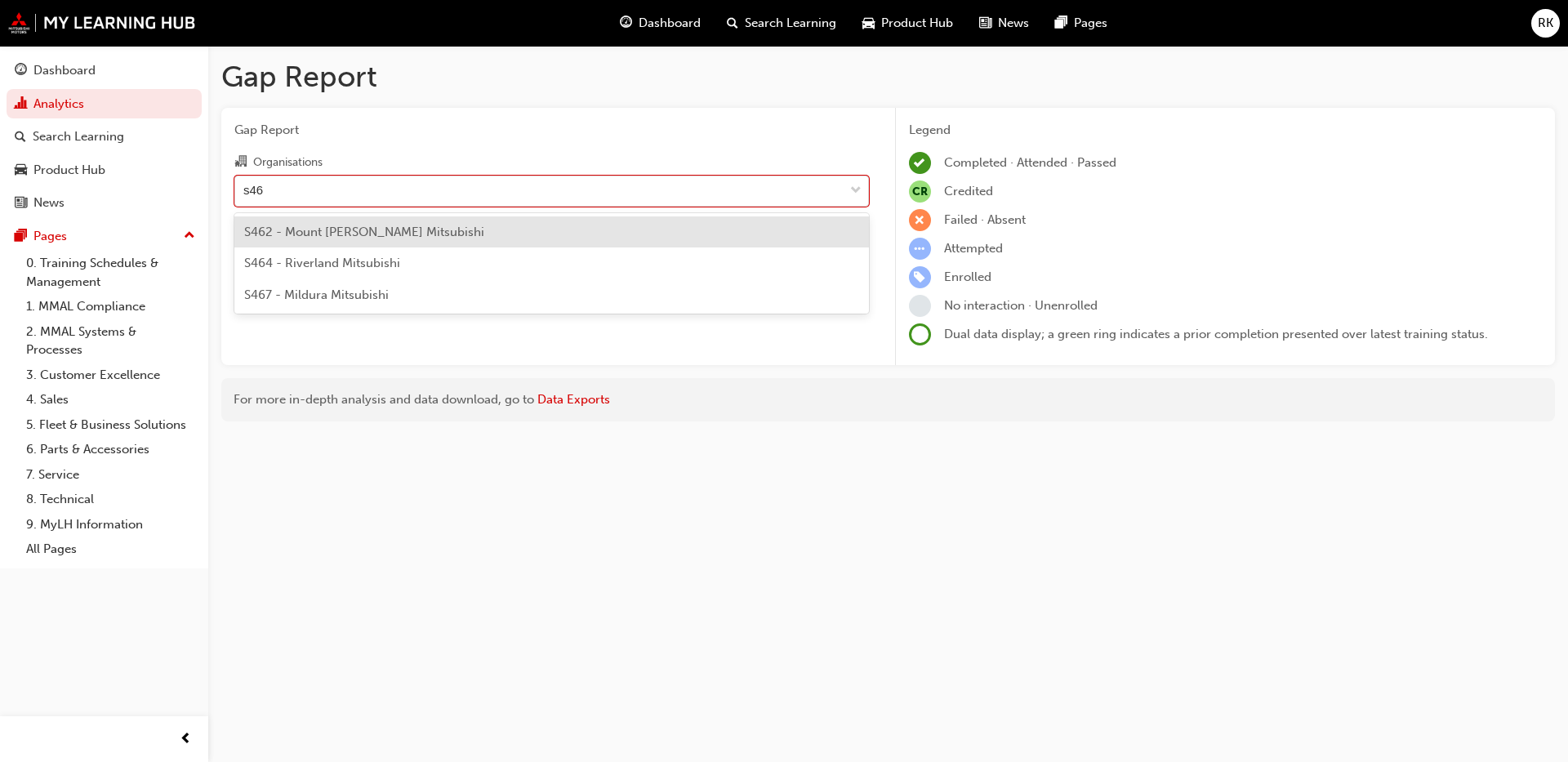
type input "s464"
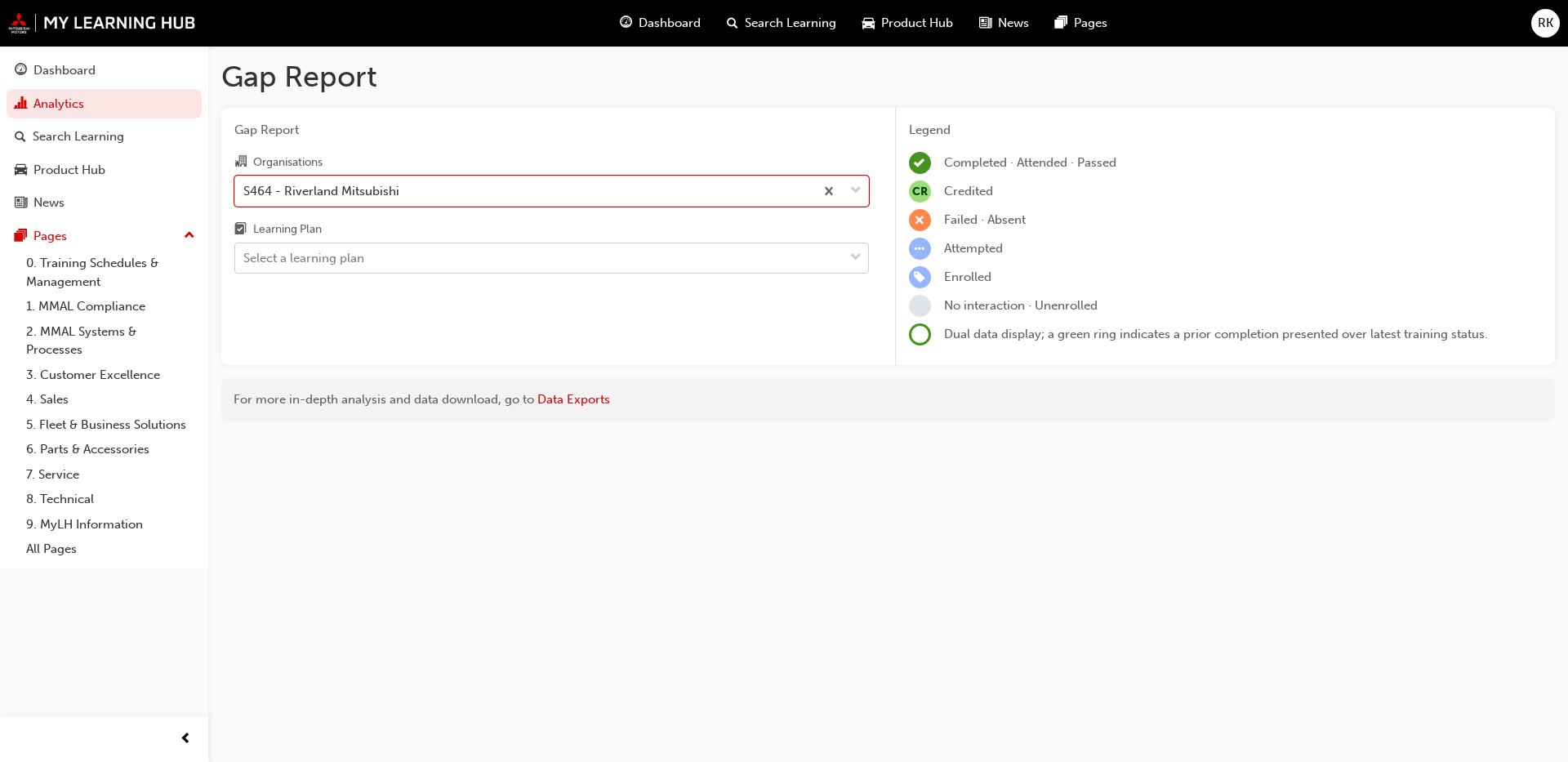
click at [386, 263] on div "Select a learning plan" at bounding box center [538, 258] width 608 height 28
click at [245, 263] on input "Learning Plan Select a learning plan" at bounding box center [245, 257] width 2 height 14
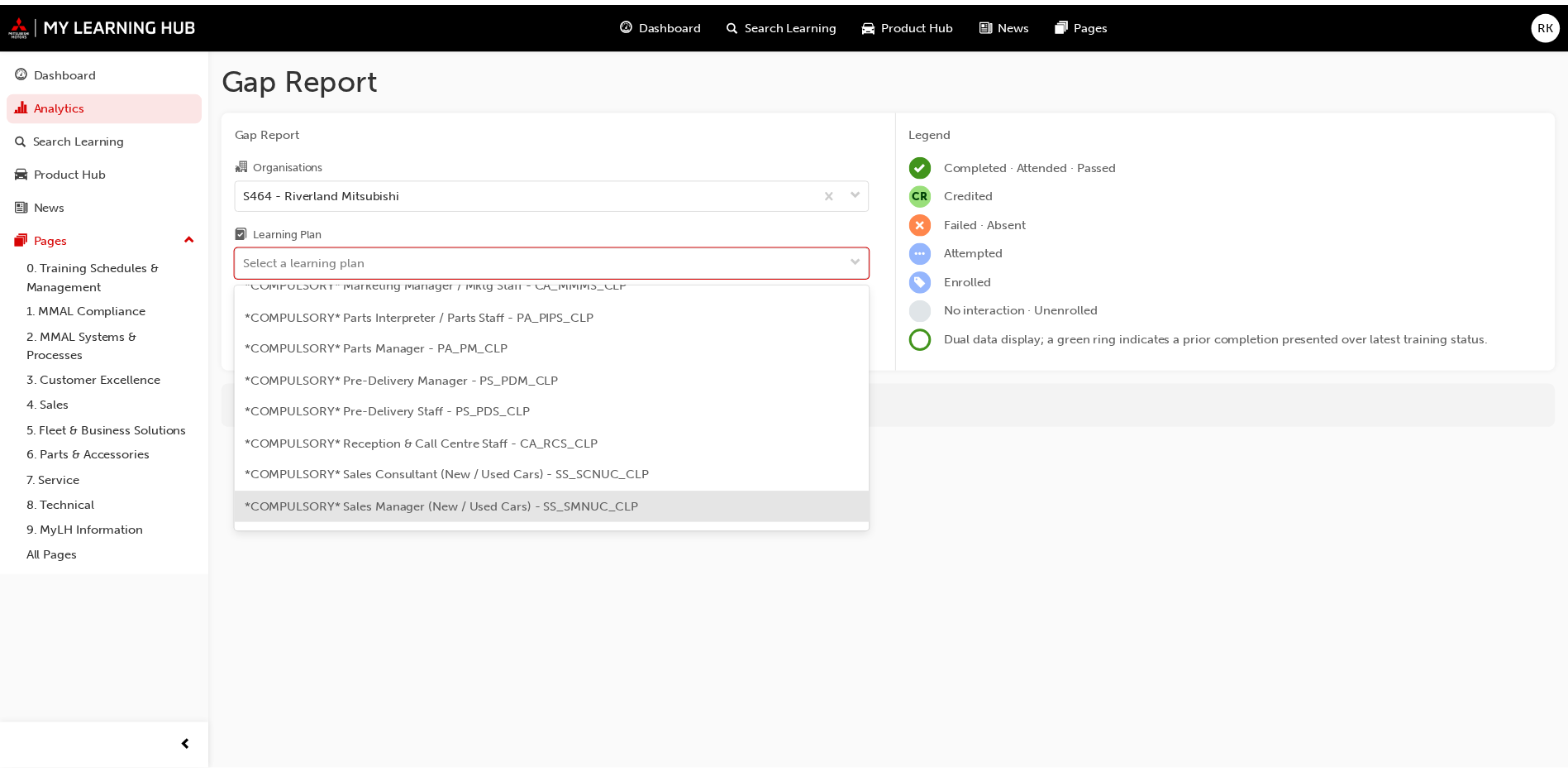
scroll to position [372, 0]
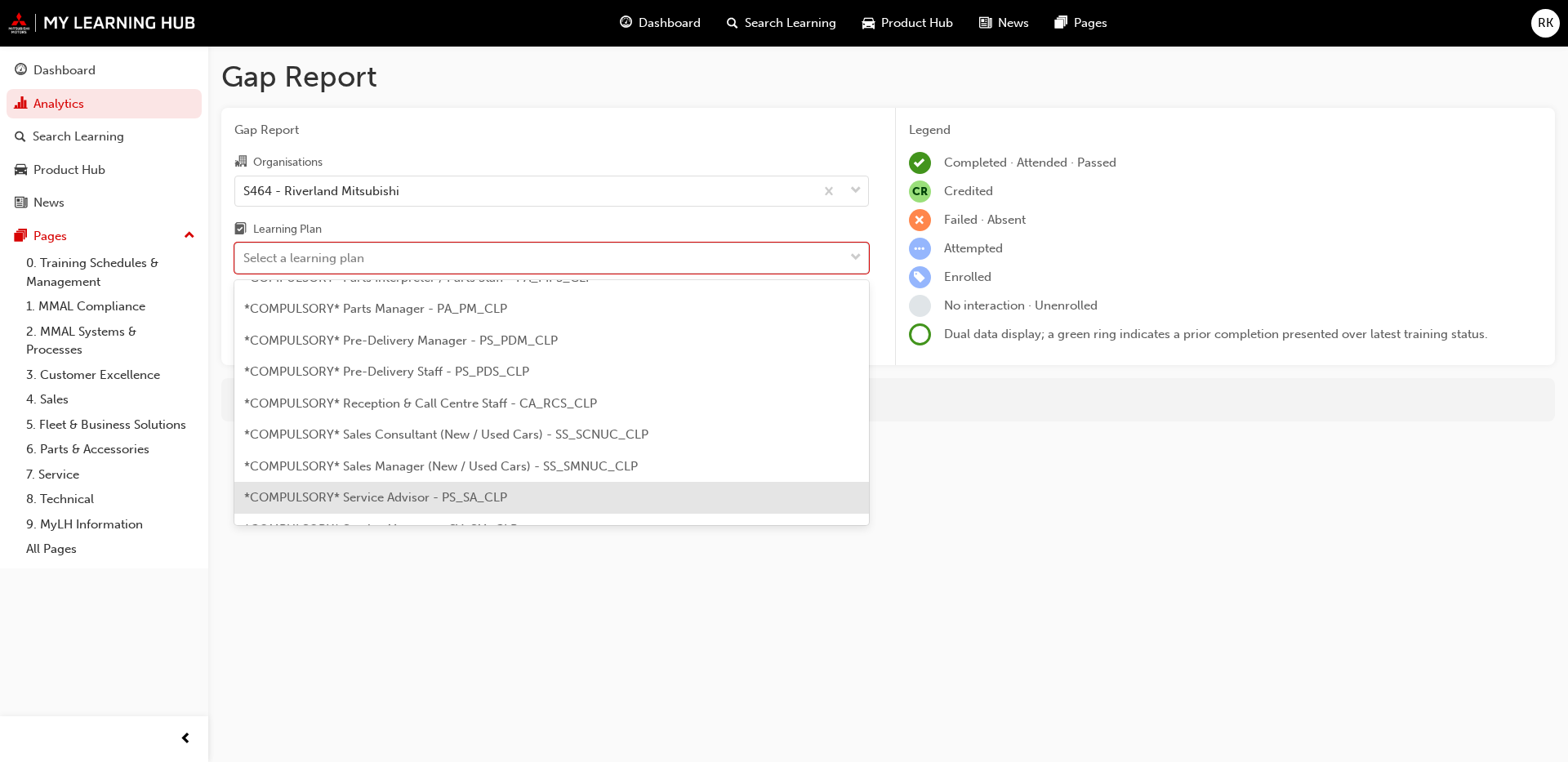
click at [385, 501] on span "*COMPULSORY* Service Advisor - PS_SA_CLP" at bounding box center [376, 497] width 263 height 15
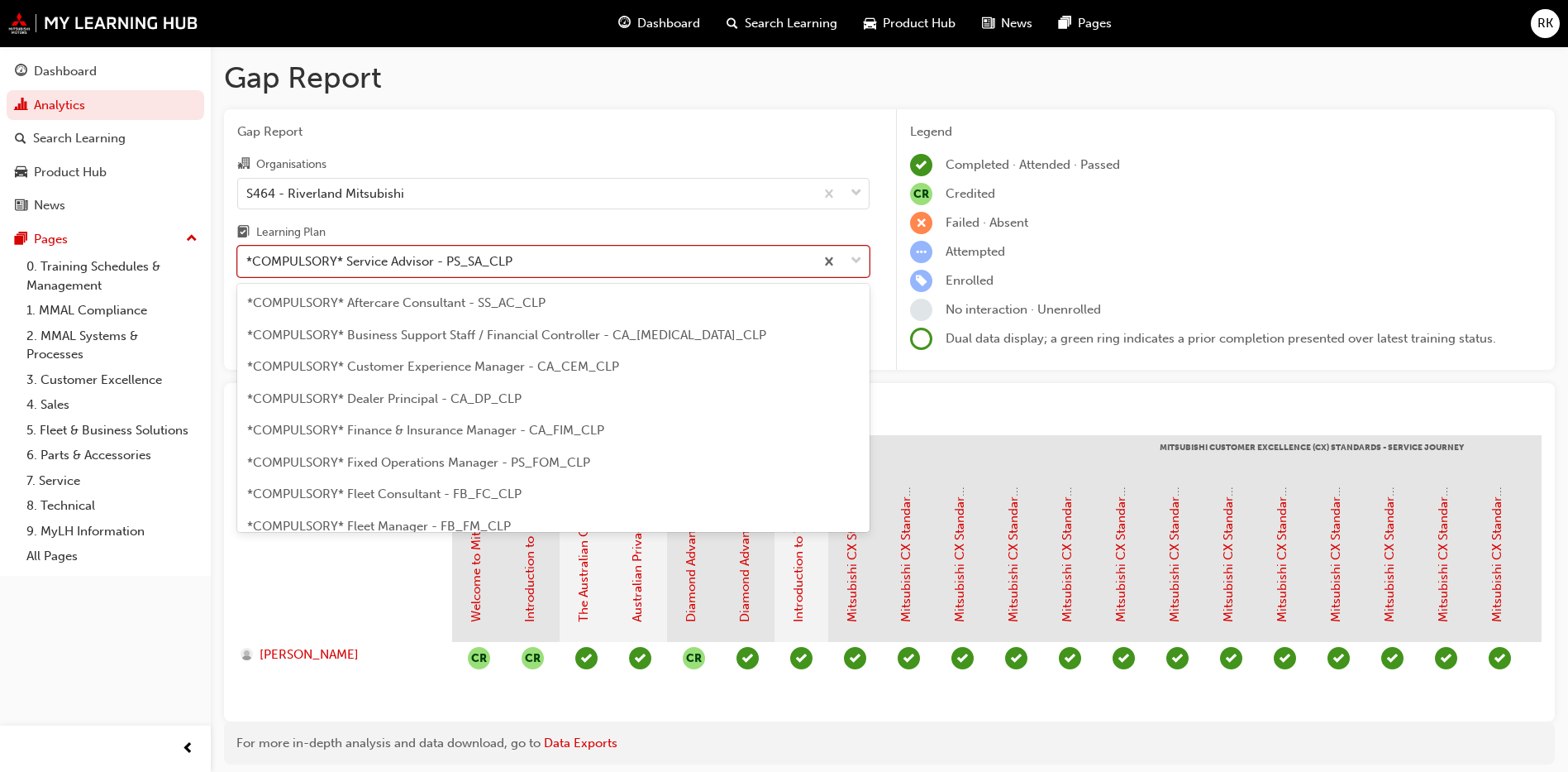
click at [865, 259] on div at bounding box center [841, 262] width 55 height 30
click at [248, 259] on input "Learning Plan option *COMPULSORY* Service Advisor - PS_SA_CLP, selected. option…" at bounding box center [248, 261] width 2 height 14
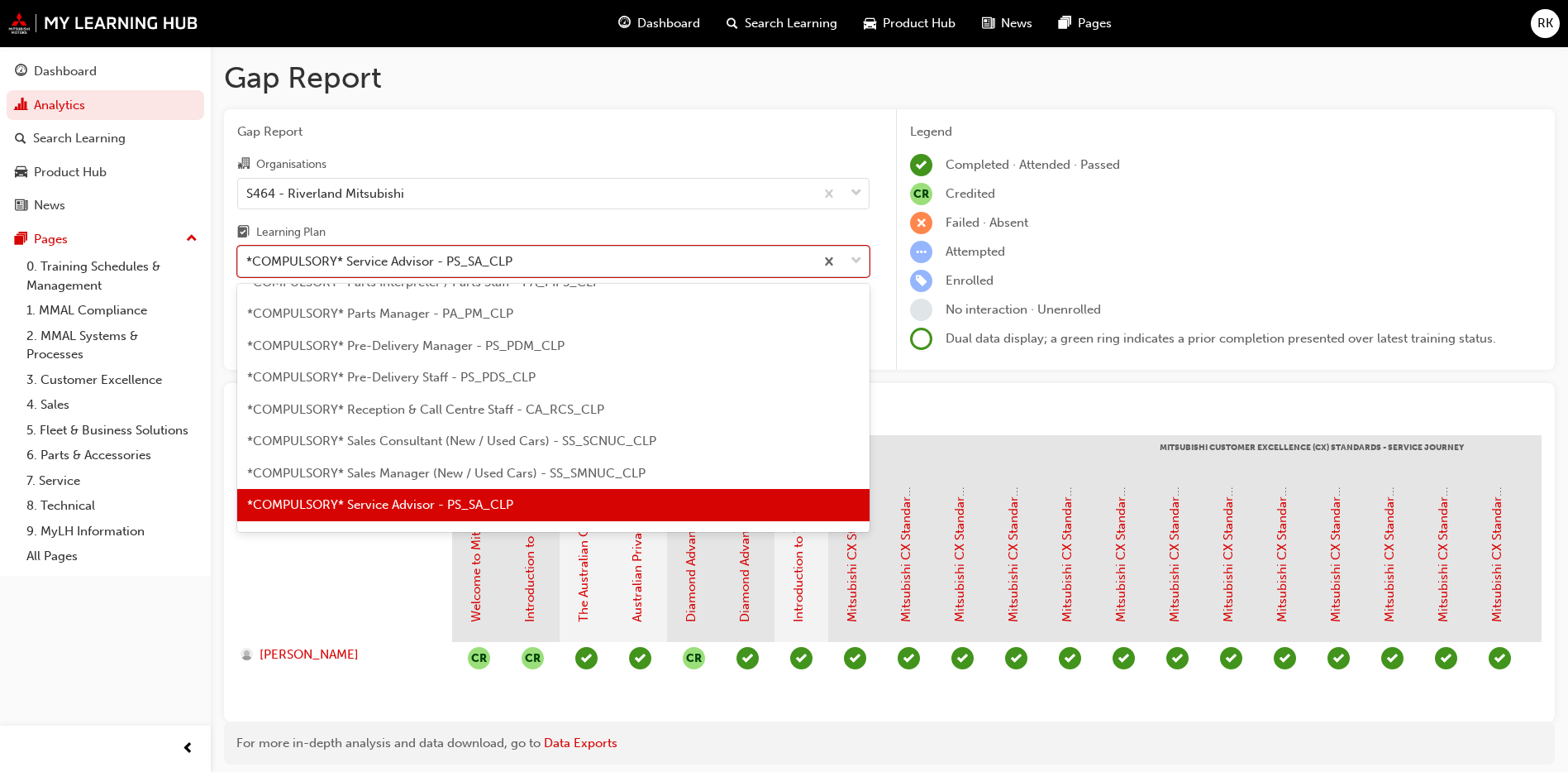
click at [855, 258] on span "down-icon" at bounding box center [856, 262] width 12 height 22
click at [248, 258] on input "Learning Plan option *COMPULSORY* Service Advisor - PS_SA_CLP, selected. option…" at bounding box center [248, 261] width 2 height 14
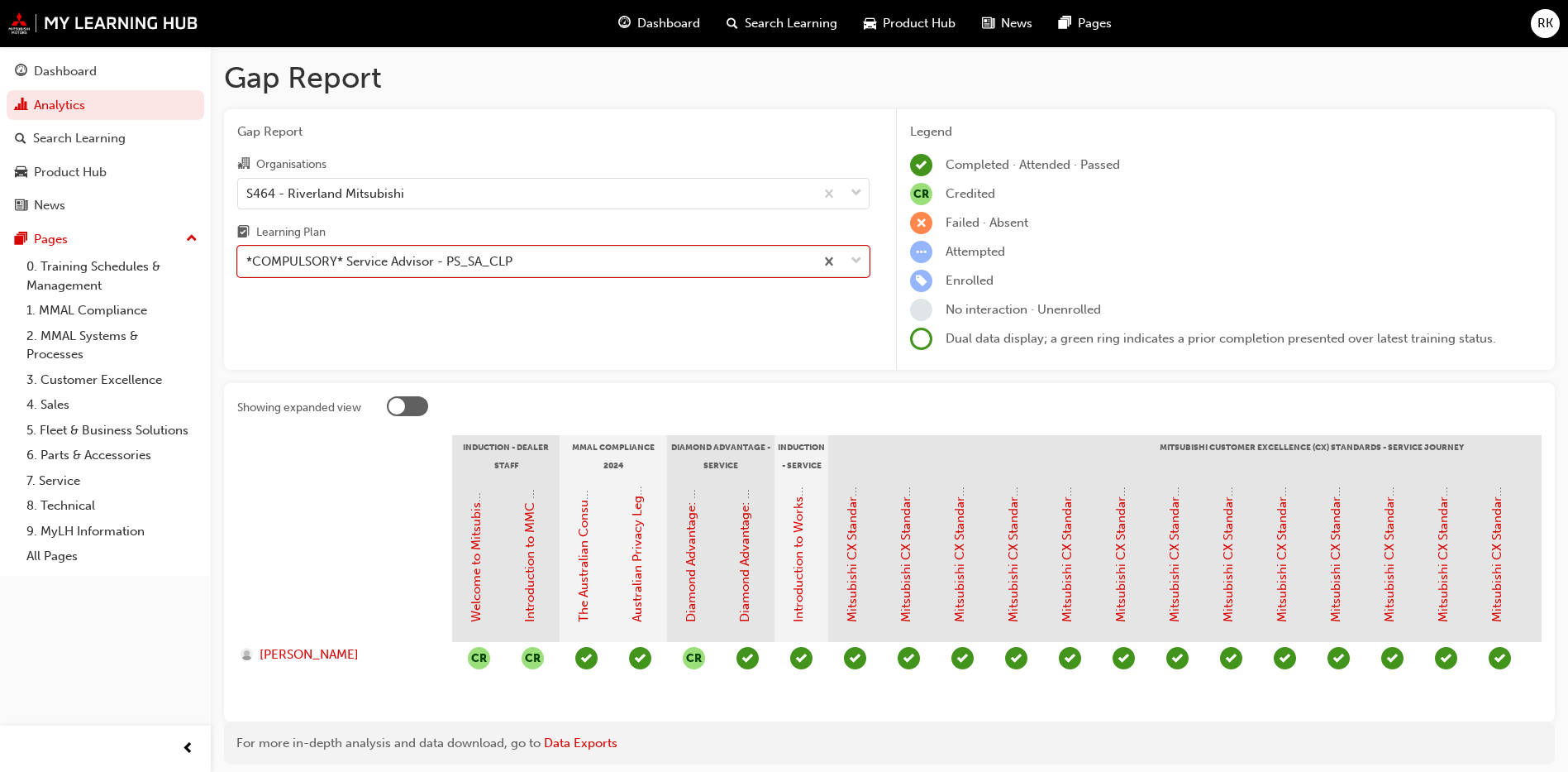
click at [1249, 35] on div "RK" at bounding box center [1545, 23] width 29 height 29
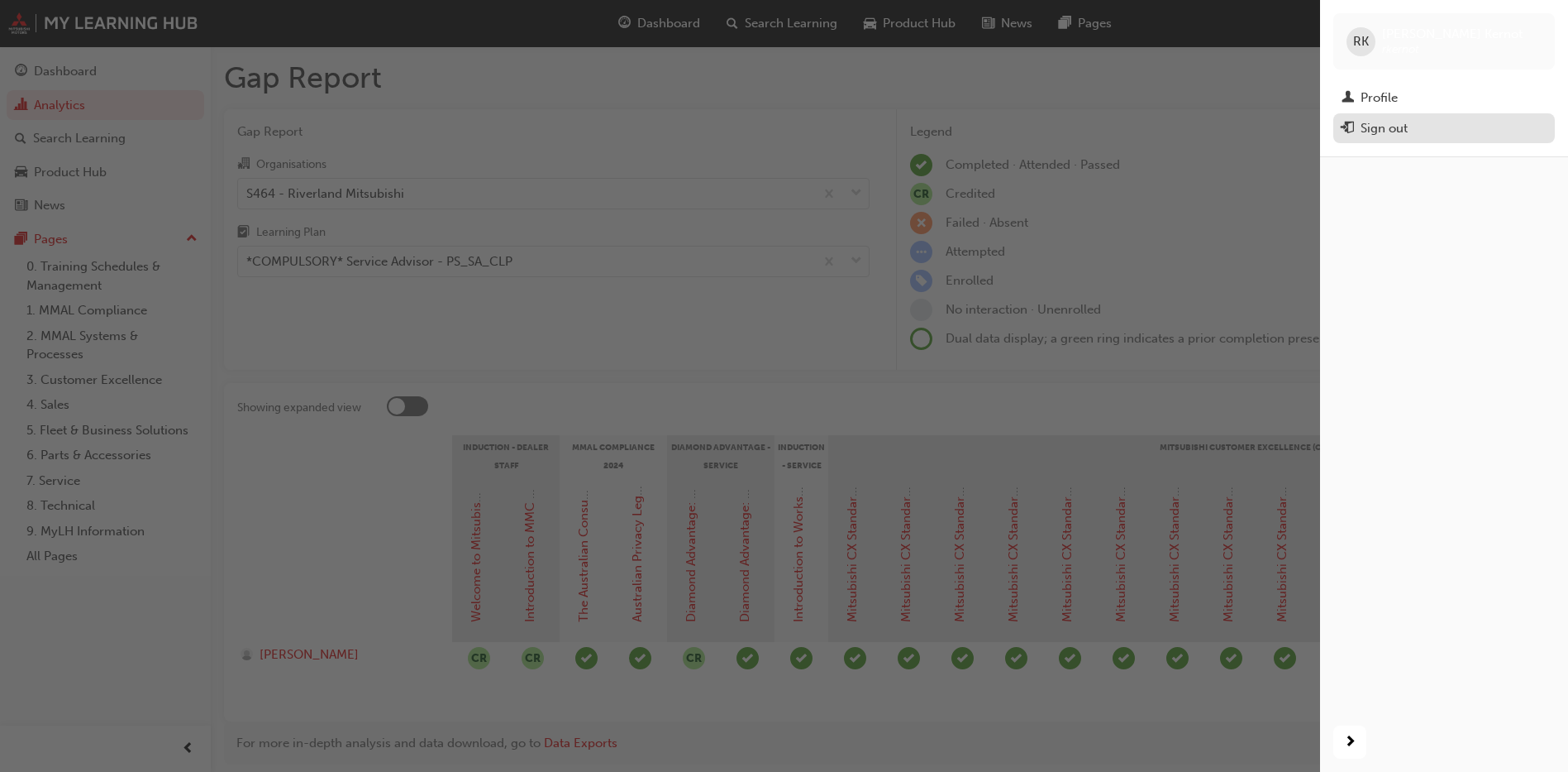
click at [1249, 127] on div "Sign out" at bounding box center [1383, 128] width 47 height 19
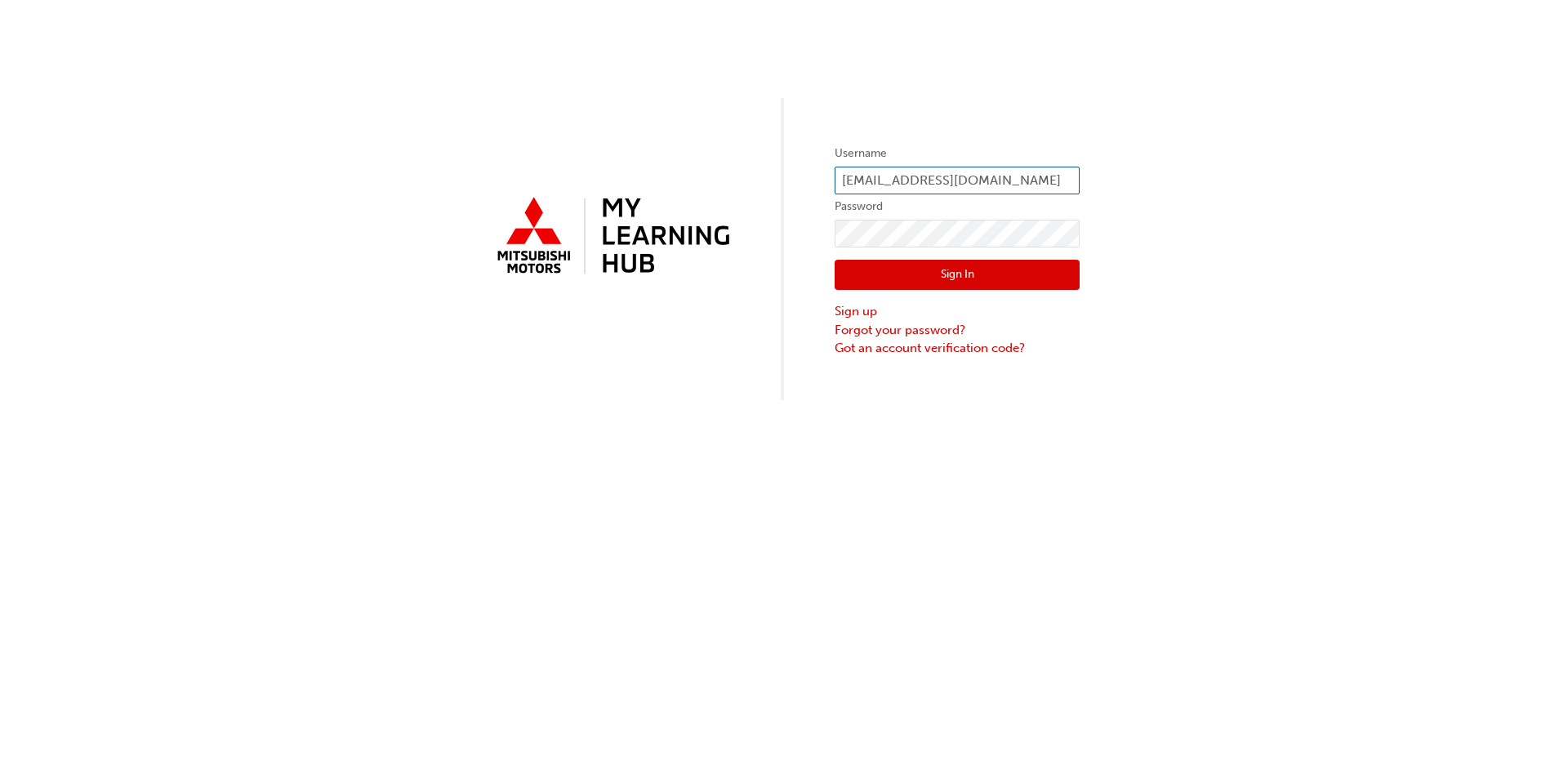
click at [979, 179] on input "[EMAIL_ADDRESS][DOMAIN_NAME]" at bounding box center [957, 181] width 245 height 27
type input "r"
type input "0005874422"
click at [799, 241] on div "Username 0005874422 Password Sign In Sign up Forgot your password? Got an accou…" at bounding box center [784, 199] width 1568 height 400
click button "Sign In" at bounding box center [957, 275] width 245 height 31
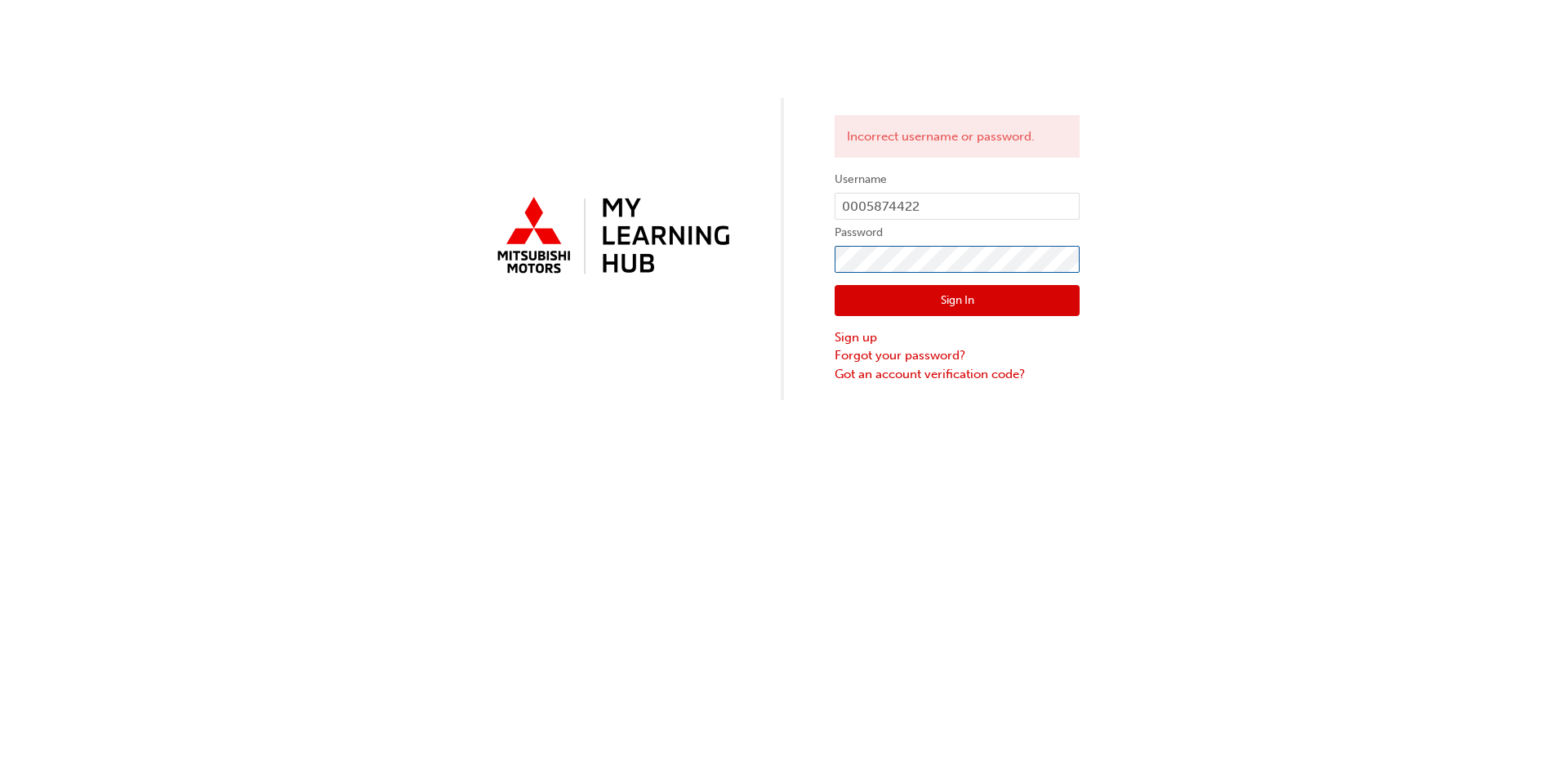
click at [801, 255] on div "Incorrect username or password. Username 0005874422 Password Sign In Sign up Fo…" at bounding box center [784, 199] width 1568 height 400
click button "Sign In" at bounding box center [957, 300] width 245 height 31
click at [775, 256] on div "Incorrect username or password. Username 0005874422 Password Sign In Sign up Fo…" at bounding box center [784, 199] width 1568 height 400
click button "Sign In" at bounding box center [957, 300] width 245 height 31
